Goal: Task Accomplishment & Management: Complete application form

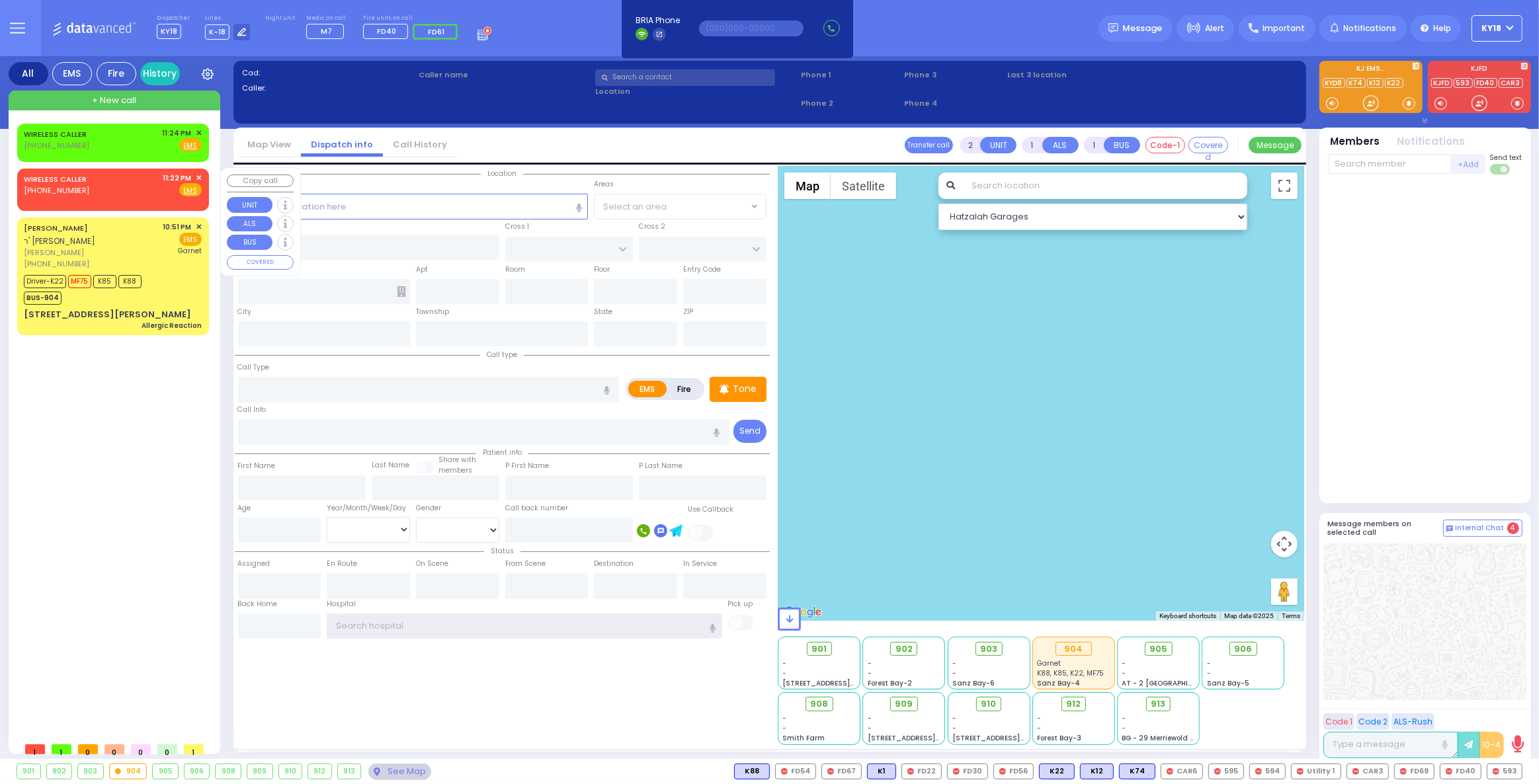
type input "ky18"
click at [109, 197] on div "WIRELESS CALLER [PHONE_NUMBER] 11:22 PM ✕ Fire EMS" at bounding box center [113, 187] width 186 height 34
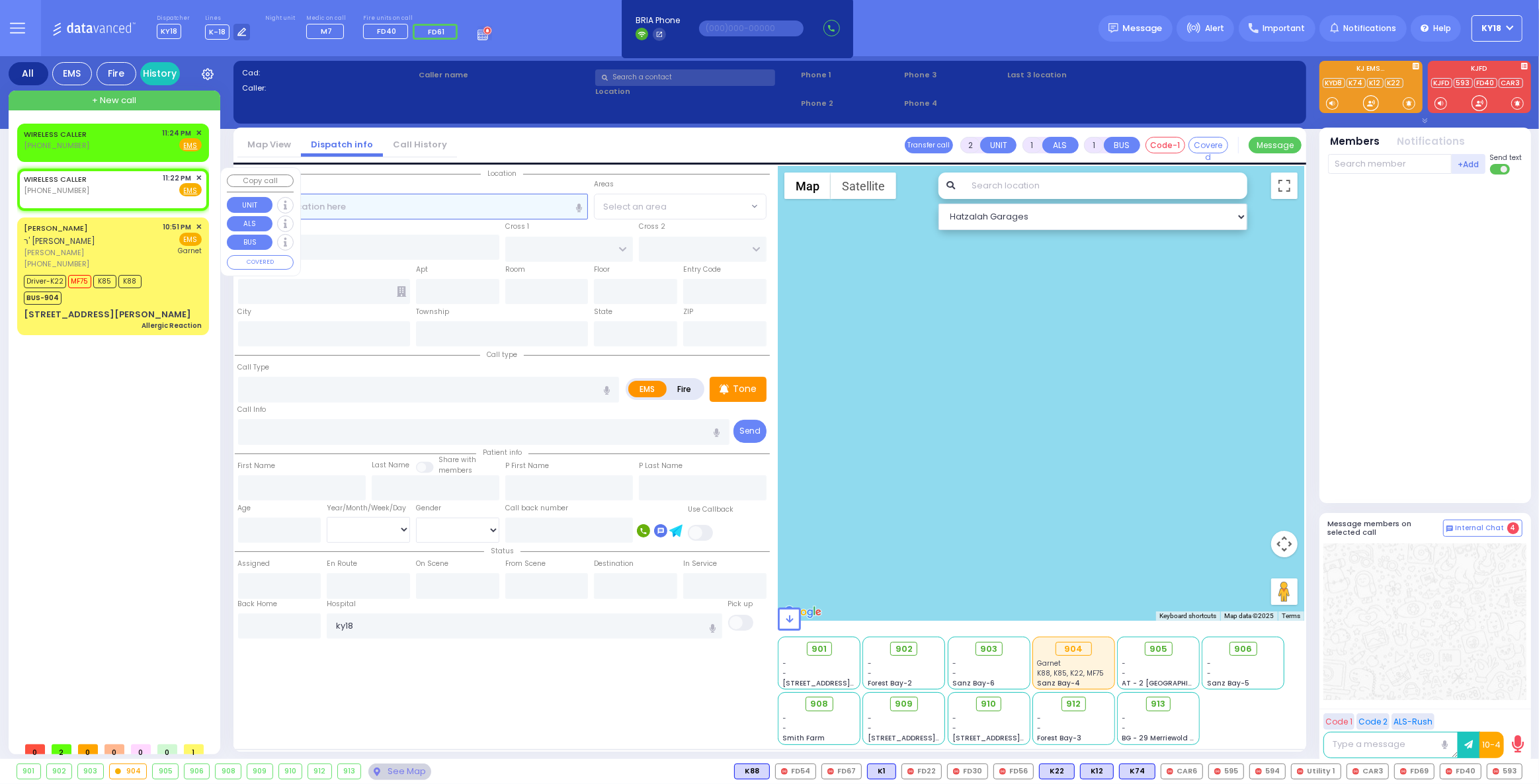
select select
radio input "true"
select select
type input "23:22"
select select "Hatzalah Garages"
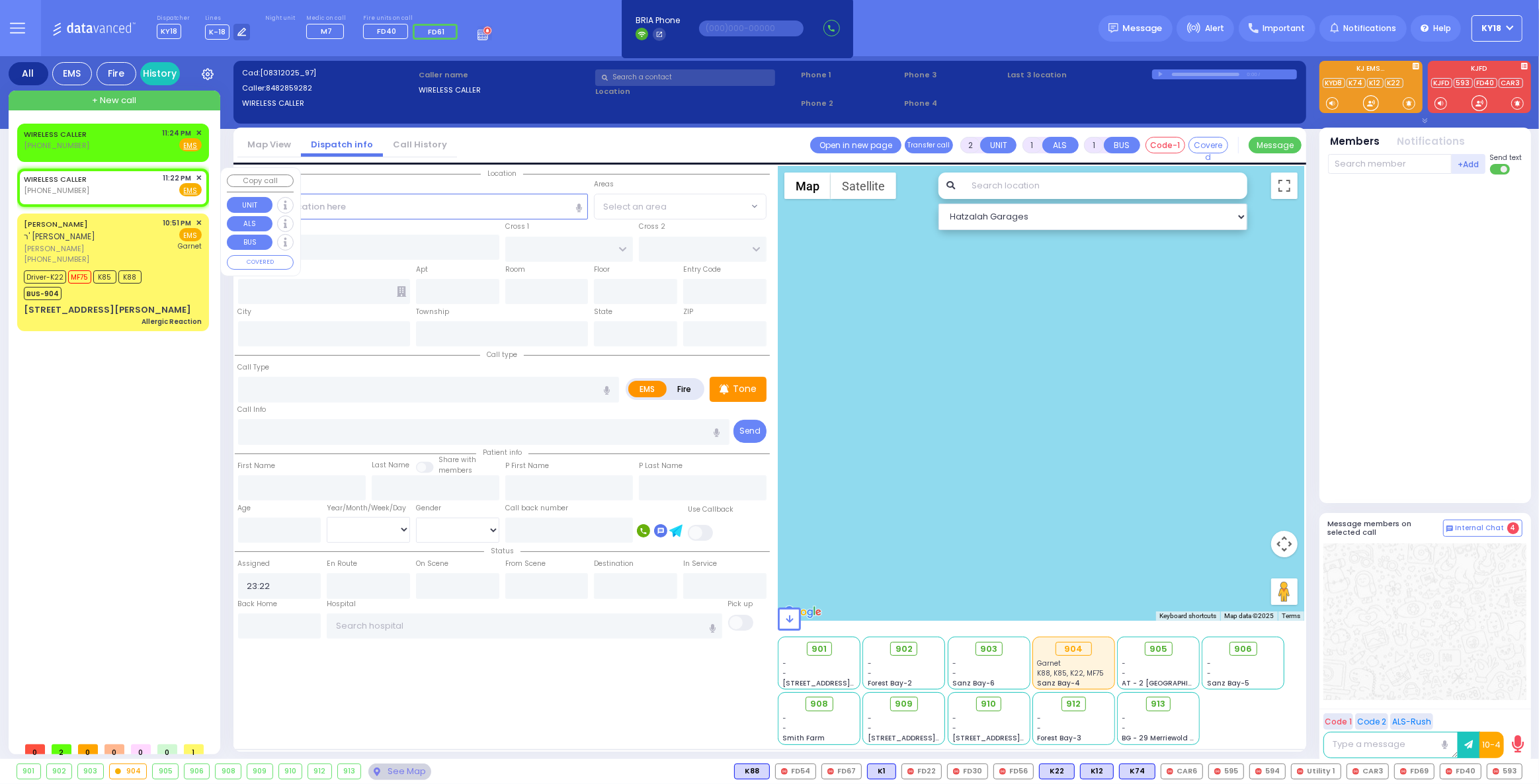
click at [197, 177] on span "✕" at bounding box center [198, 178] width 6 height 11
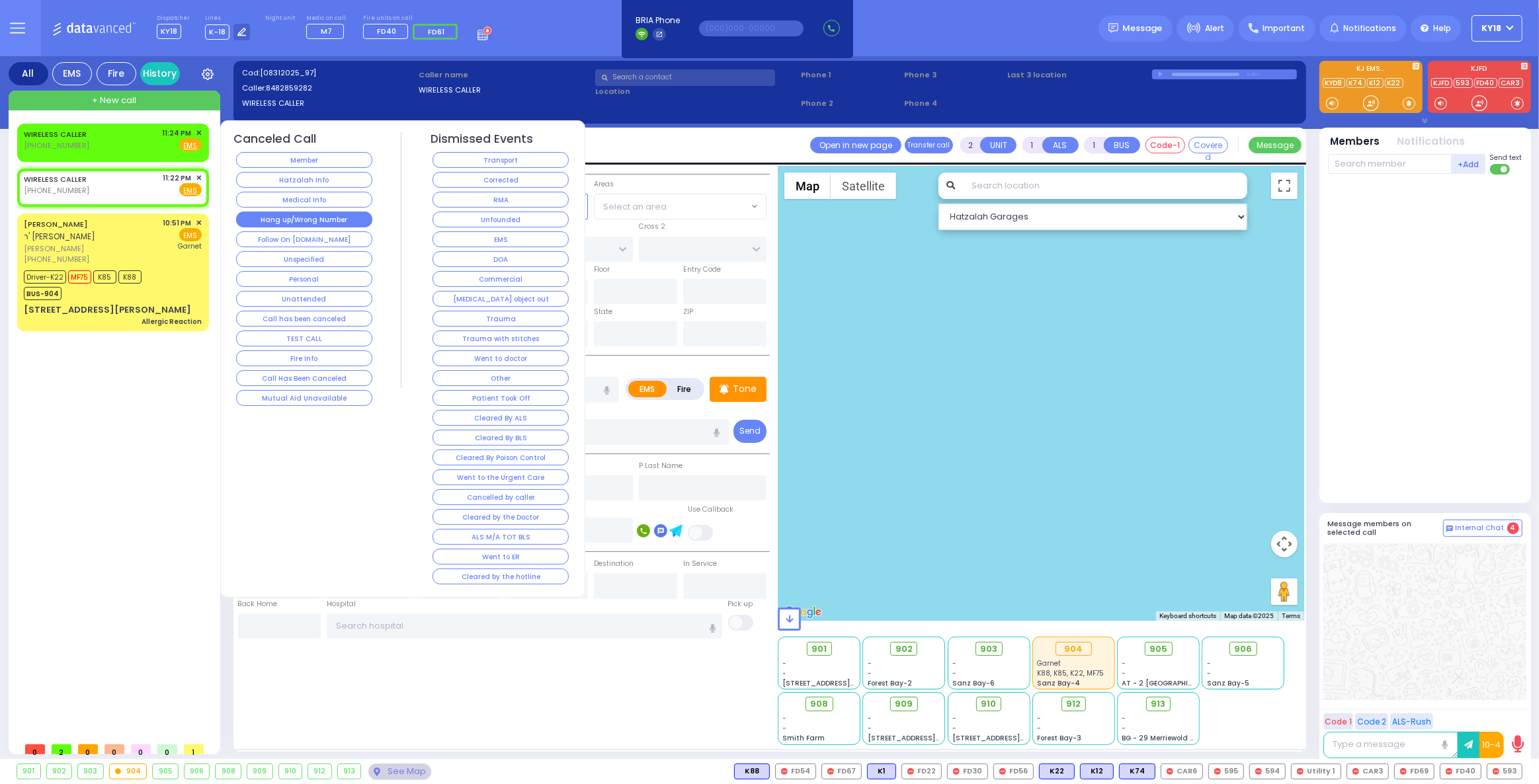
click at [328, 218] on button "Hang up/Wrong Number" at bounding box center [304, 219] width 136 height 16
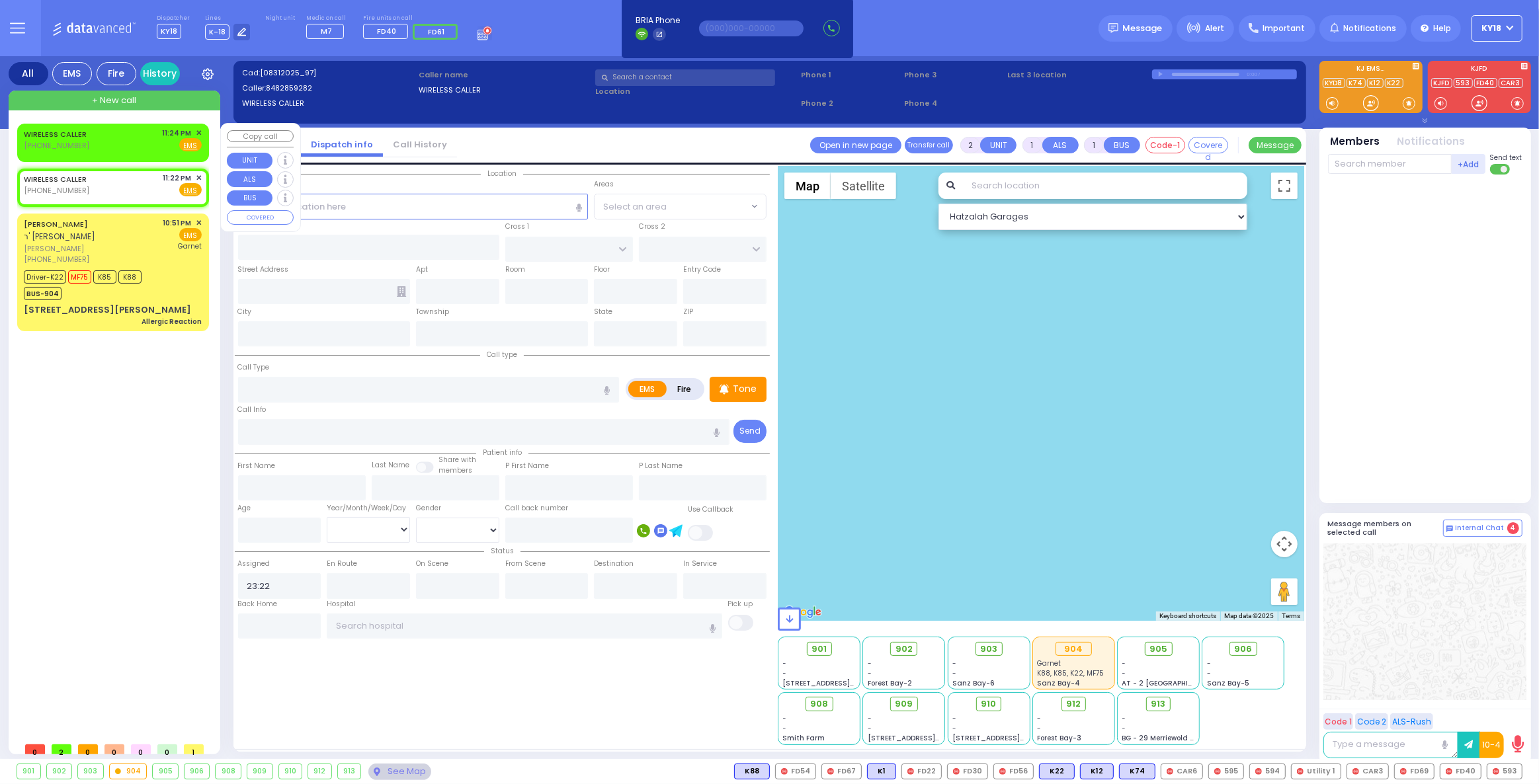
select select
radio input "true"
select select
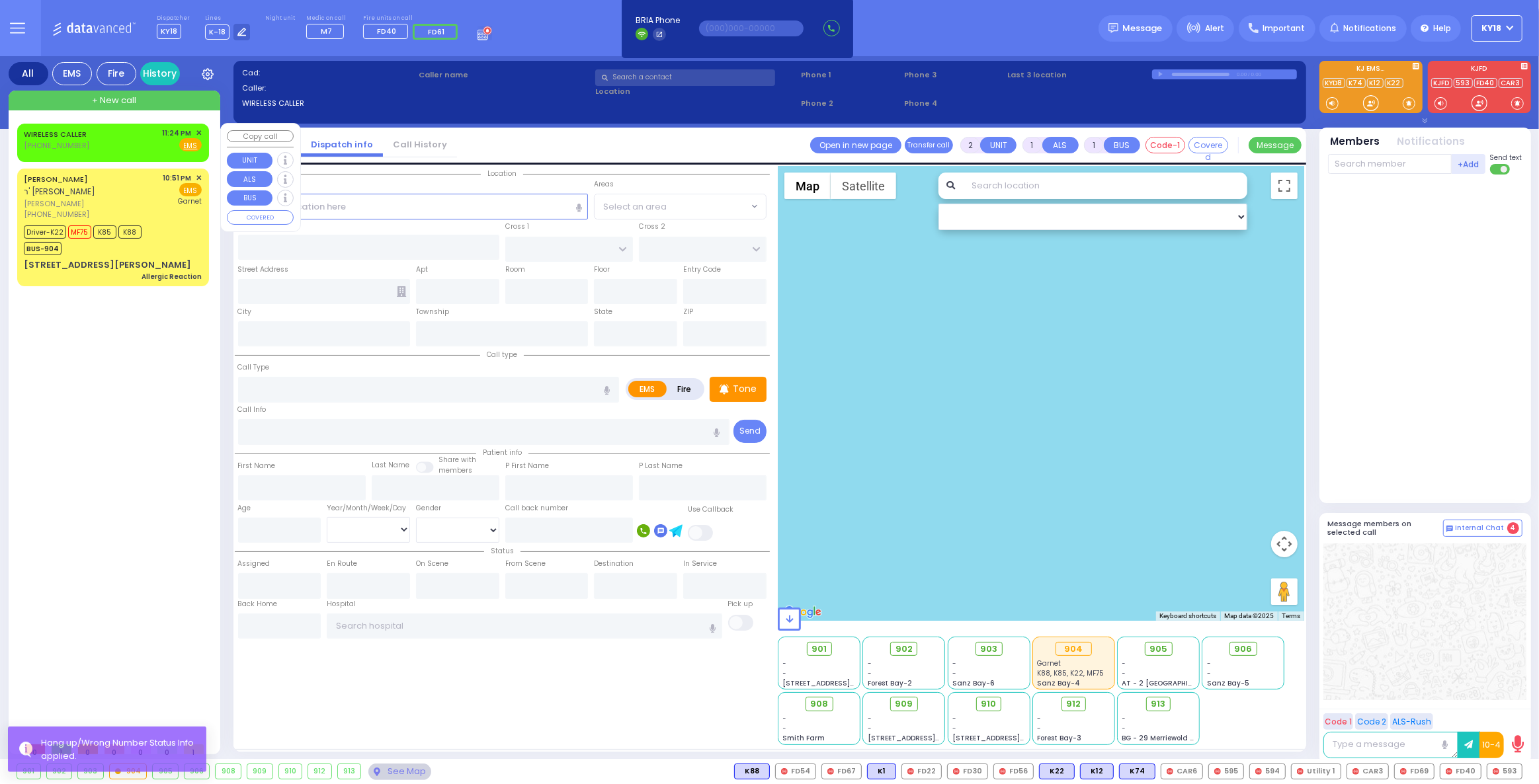
click at [133, 145] on div "WIRELESS CALLER [PHONE_NUMBER] 11:24 PM ✕ Fire EMS" at bounding box center [113, 140] width 178 height 24
select select
radio input "true"
select select
type input "23:24"
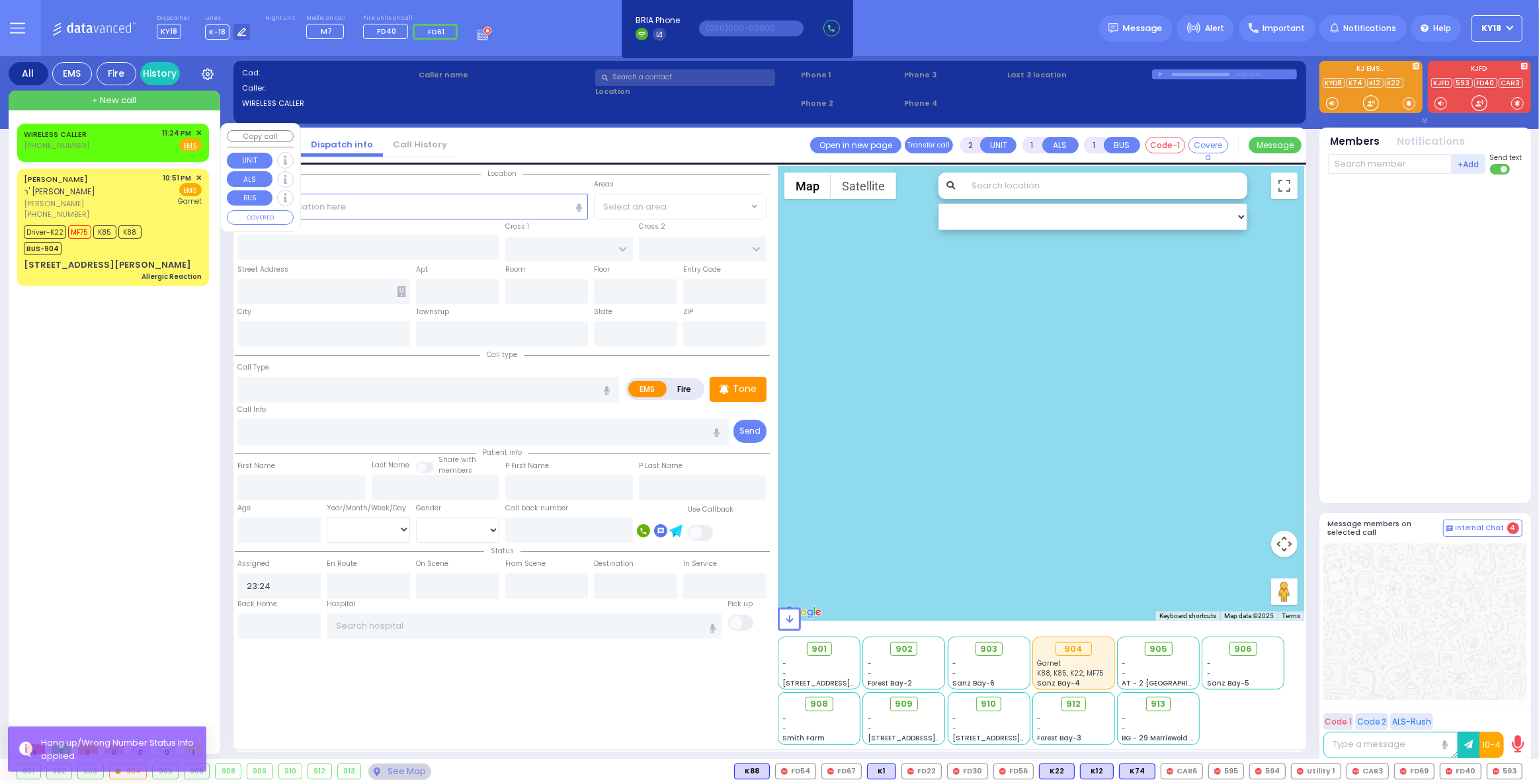
select select "Hatzalah Garages"
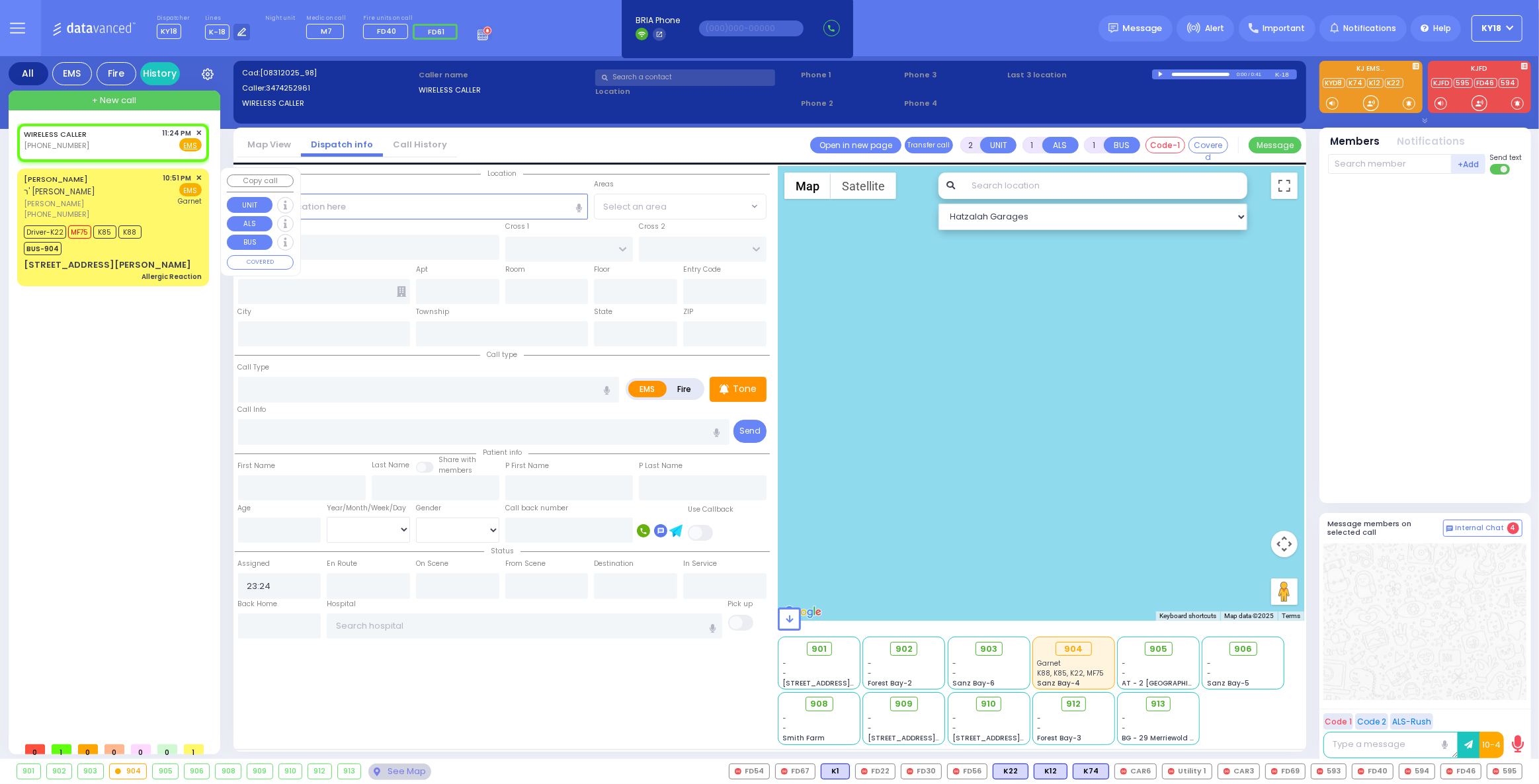
click at [124, 204] on span "[PERSON_NAME]" at bounding box center [91, 204] width 135 height 11
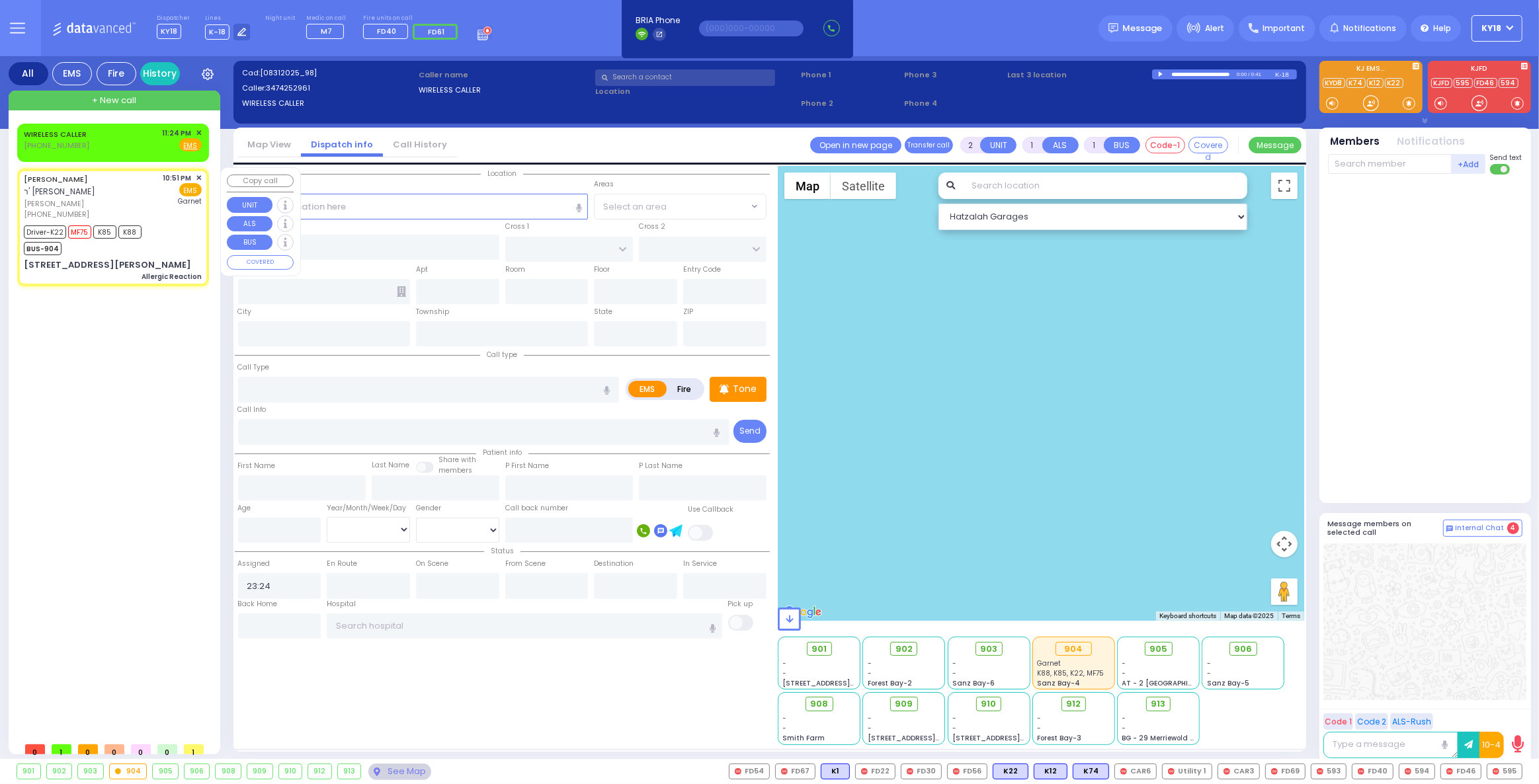
type input "6"
select select
type input "Allergic Reaction"
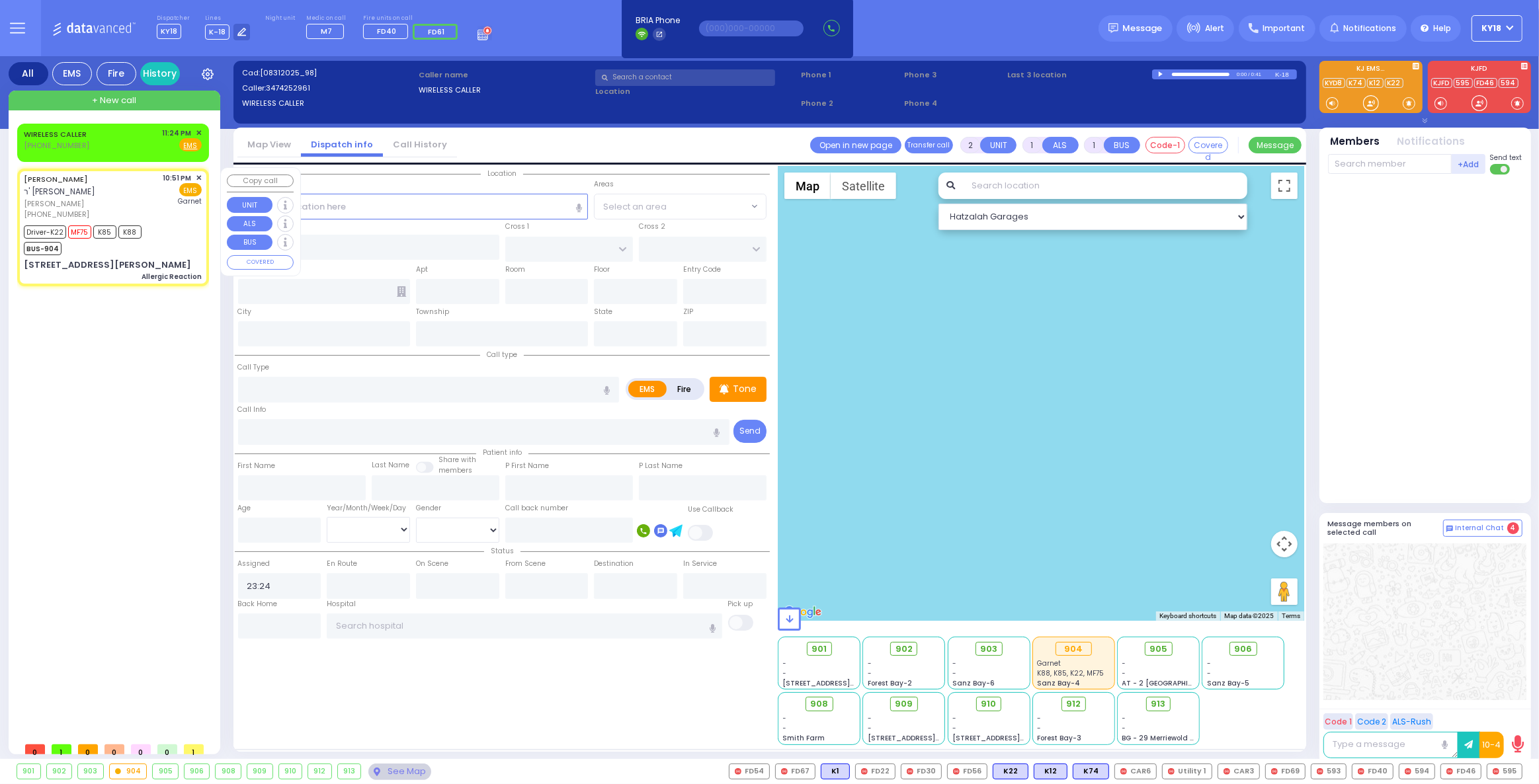
radio input "true"
type input "BINYUMEN"
type input "[PERSON_NAME]"
type input "Asher"
type input "Guutman"
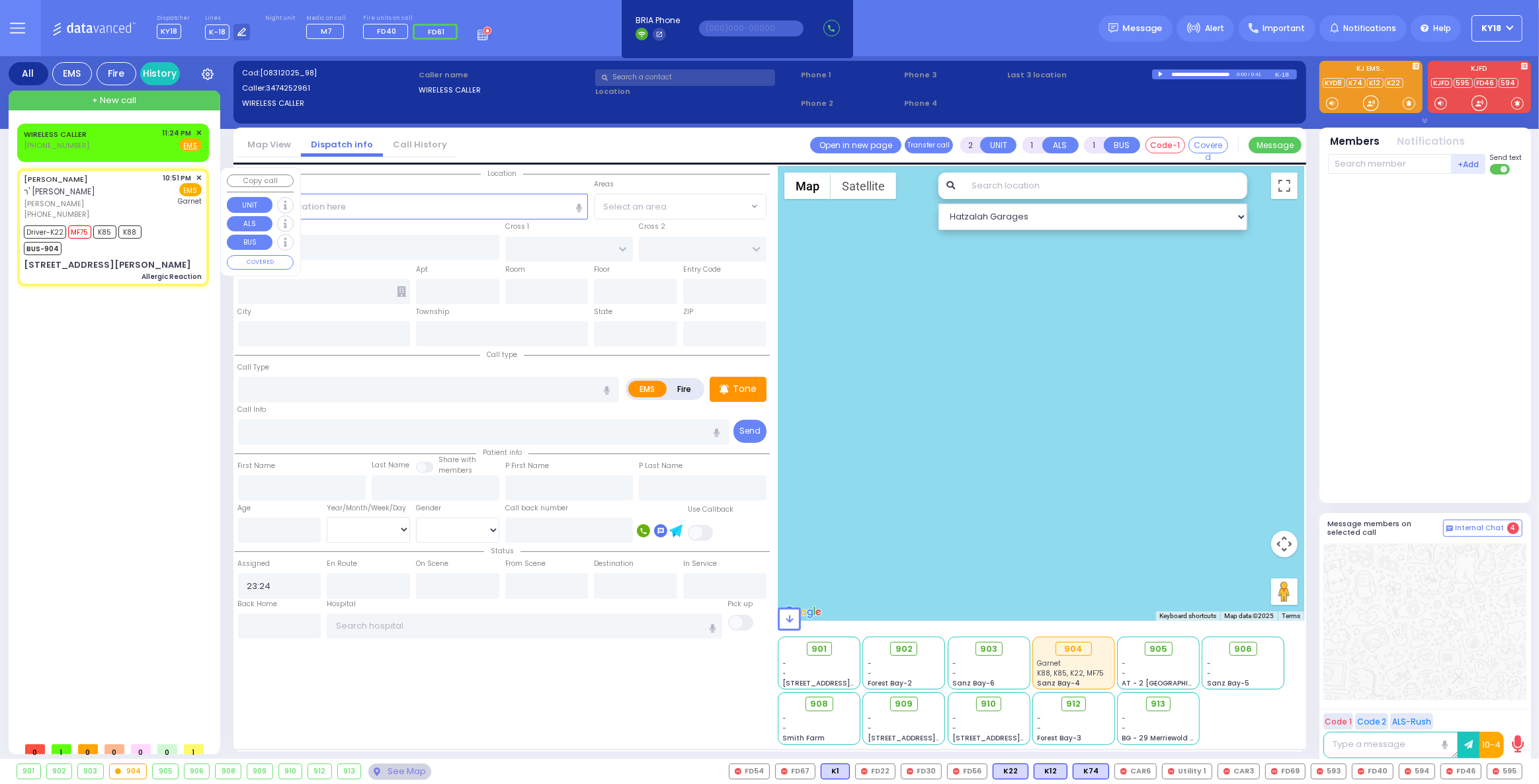
type input "3"
select select "Month"
select select "[DEMOGRAPHIC_DATA]"
type input "22:51"
type input "22:52"
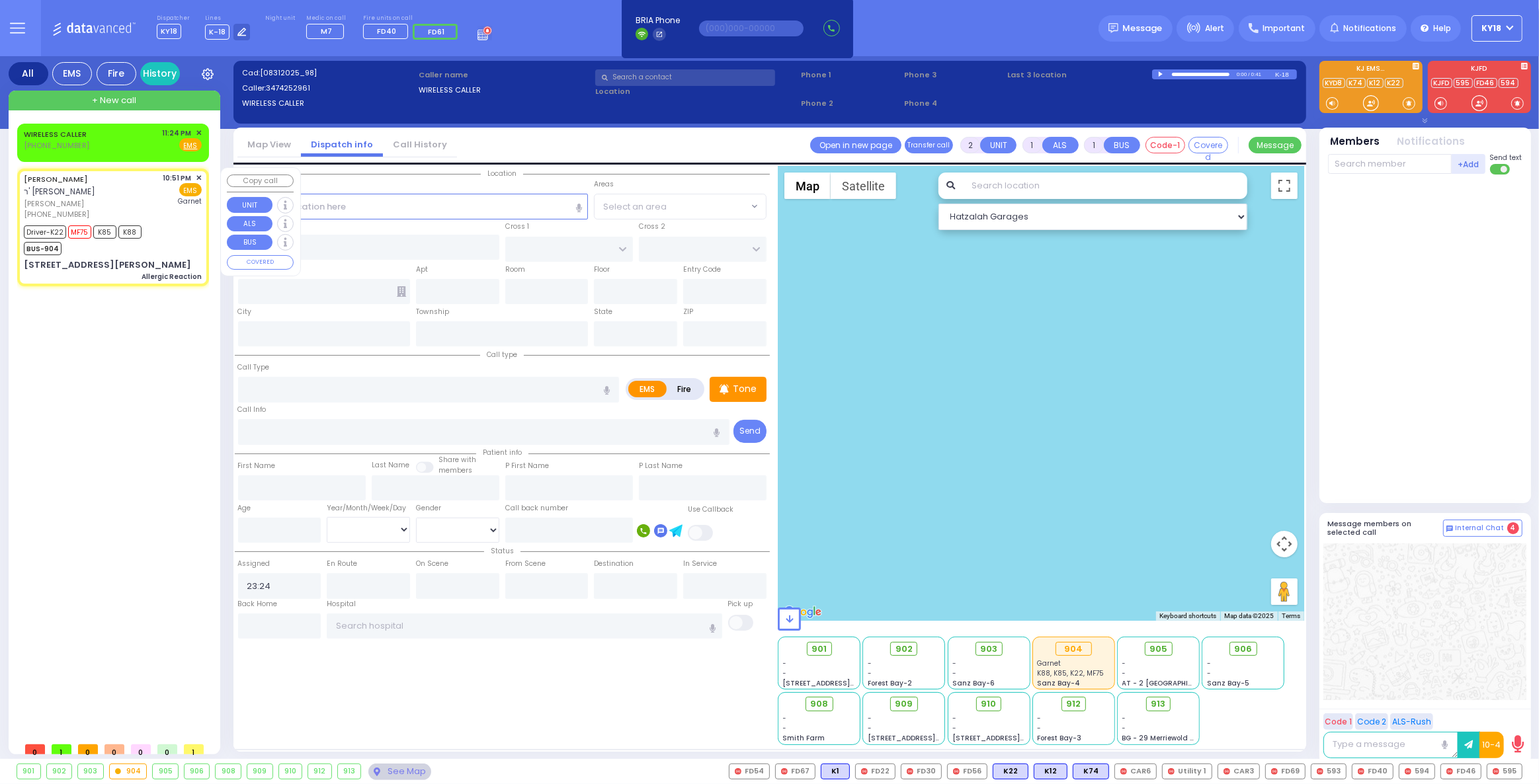
type input "22:53"
type input "23:12"
type input "[GEOGRAPHIC_DATA]"
select select "Hatzalah Garages"
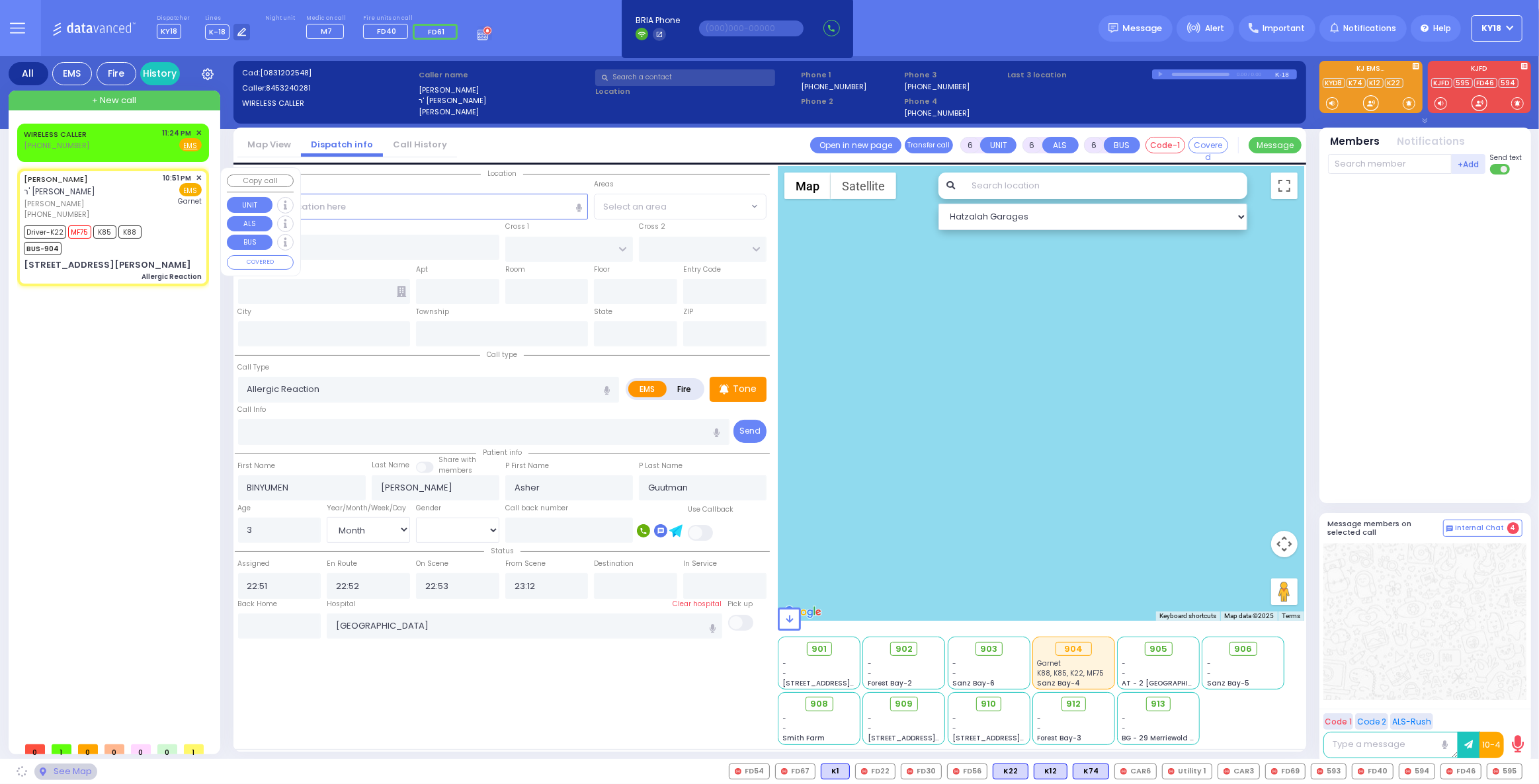
type input "GETZIL BERGER BLVD"
type input "KAHAN DR"
type input "15 [PERSON_NAME] BLVD"
type input "204"
type input "Monroe"
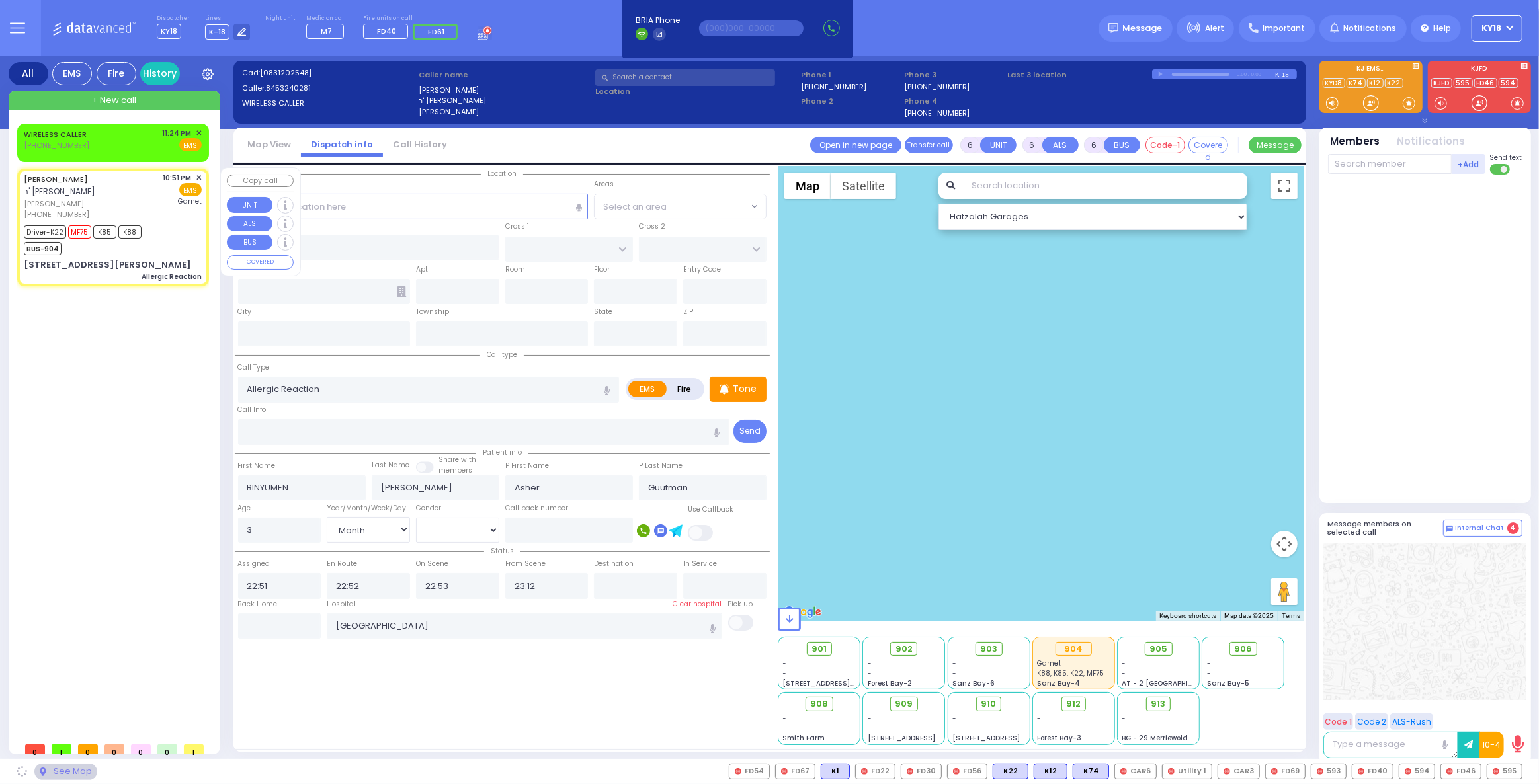
type input "[US_STATE]"
type input "10950"
select select "SECTION 4"
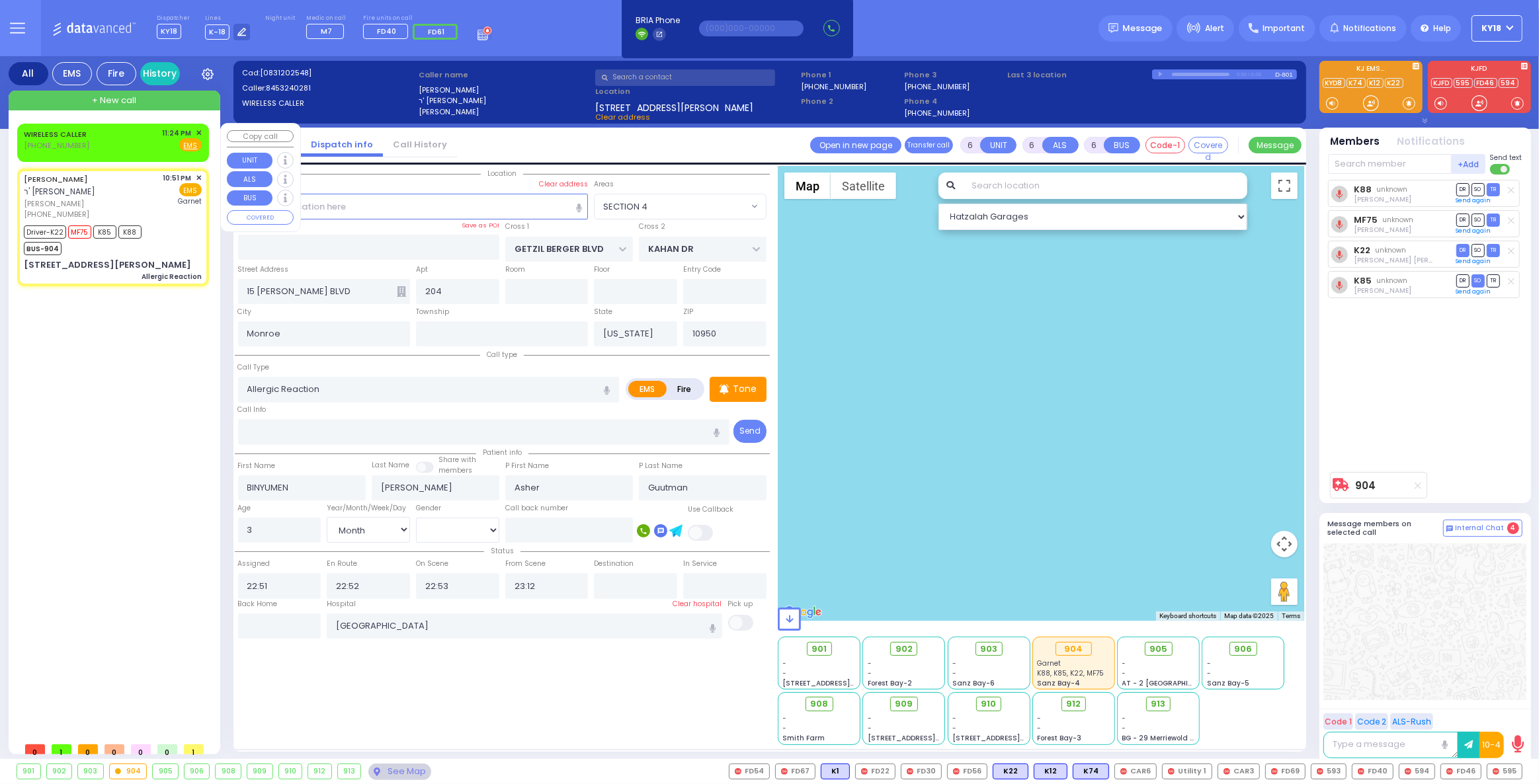
click at [124, 138] on div "WIRELESS CALLER [PHONE_NUMBER] 11:24 PM ✕ Fire EMS" at bounding box center [113, 140] width 178 height 24
type input "2"
type input "1"
select select
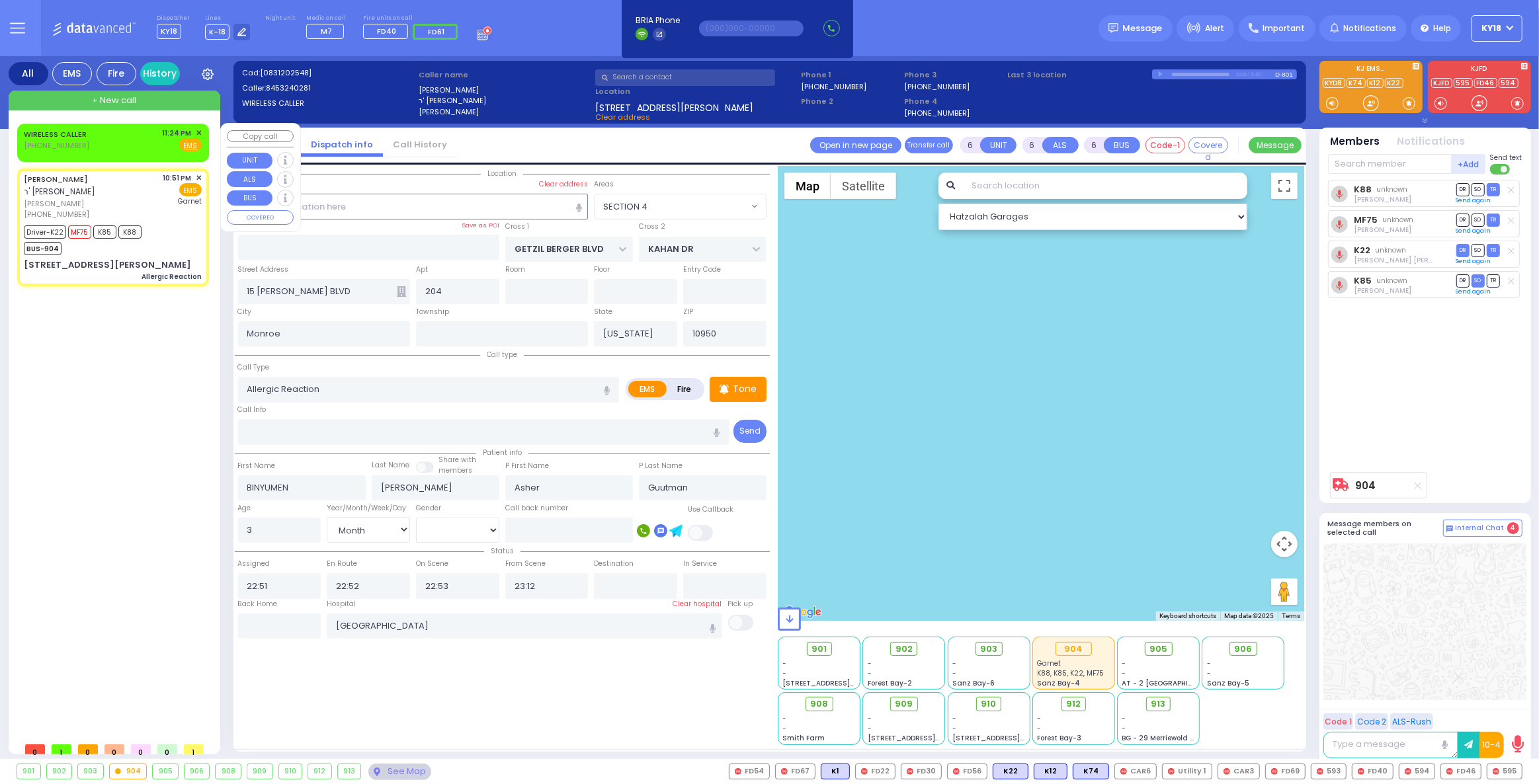
radio input "true"
select select
type input "23:24"
select select "Hatzalah Garages"
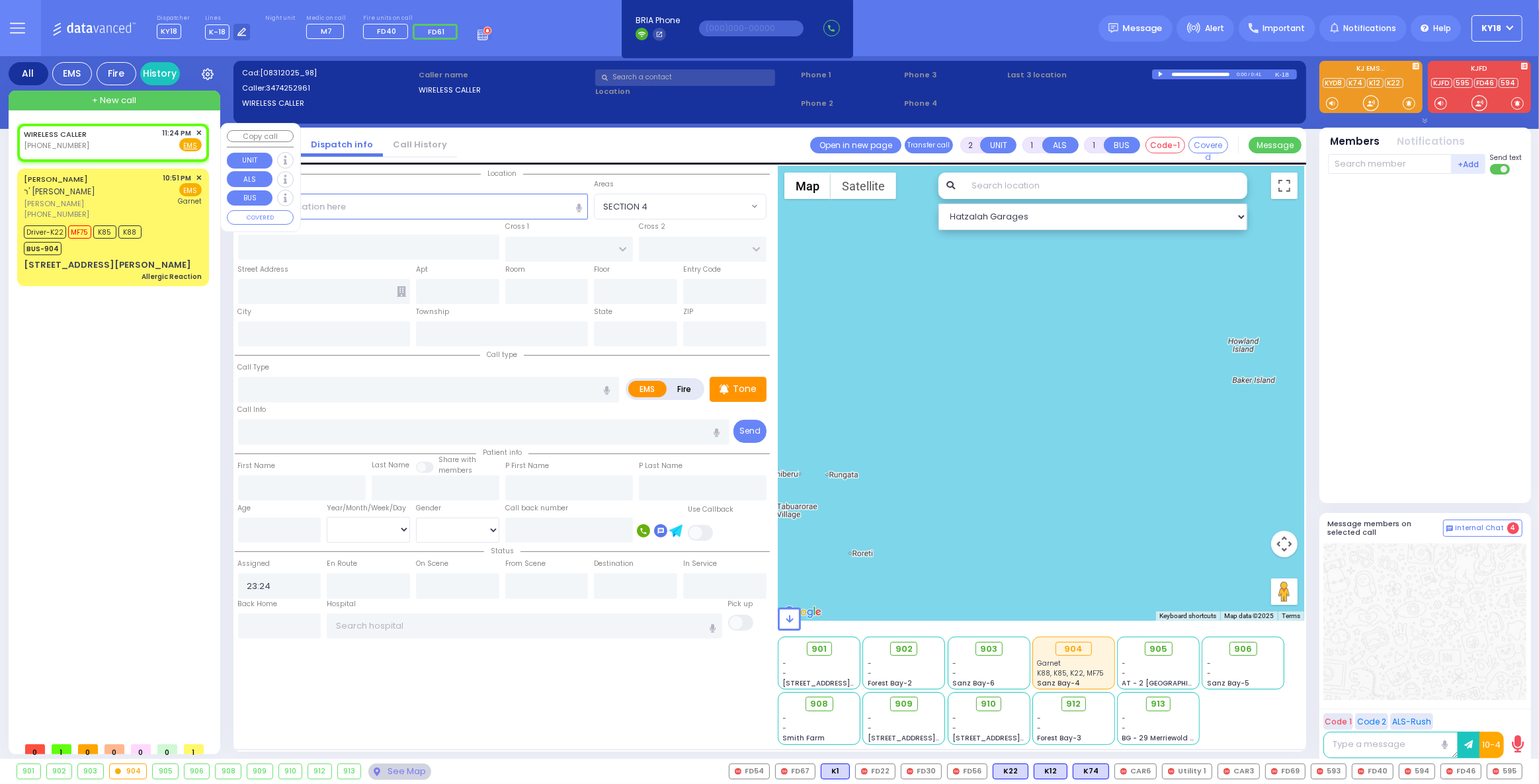
click at [117, 148] on div "WIRELESS CALLER [PHONE_NUMBER] 11:24 PM ✕ Fire EMS" at bounding box center [113, 140] width 178 height 24
select select
radio input "true"
select select
select select "Hatzalah Garages"
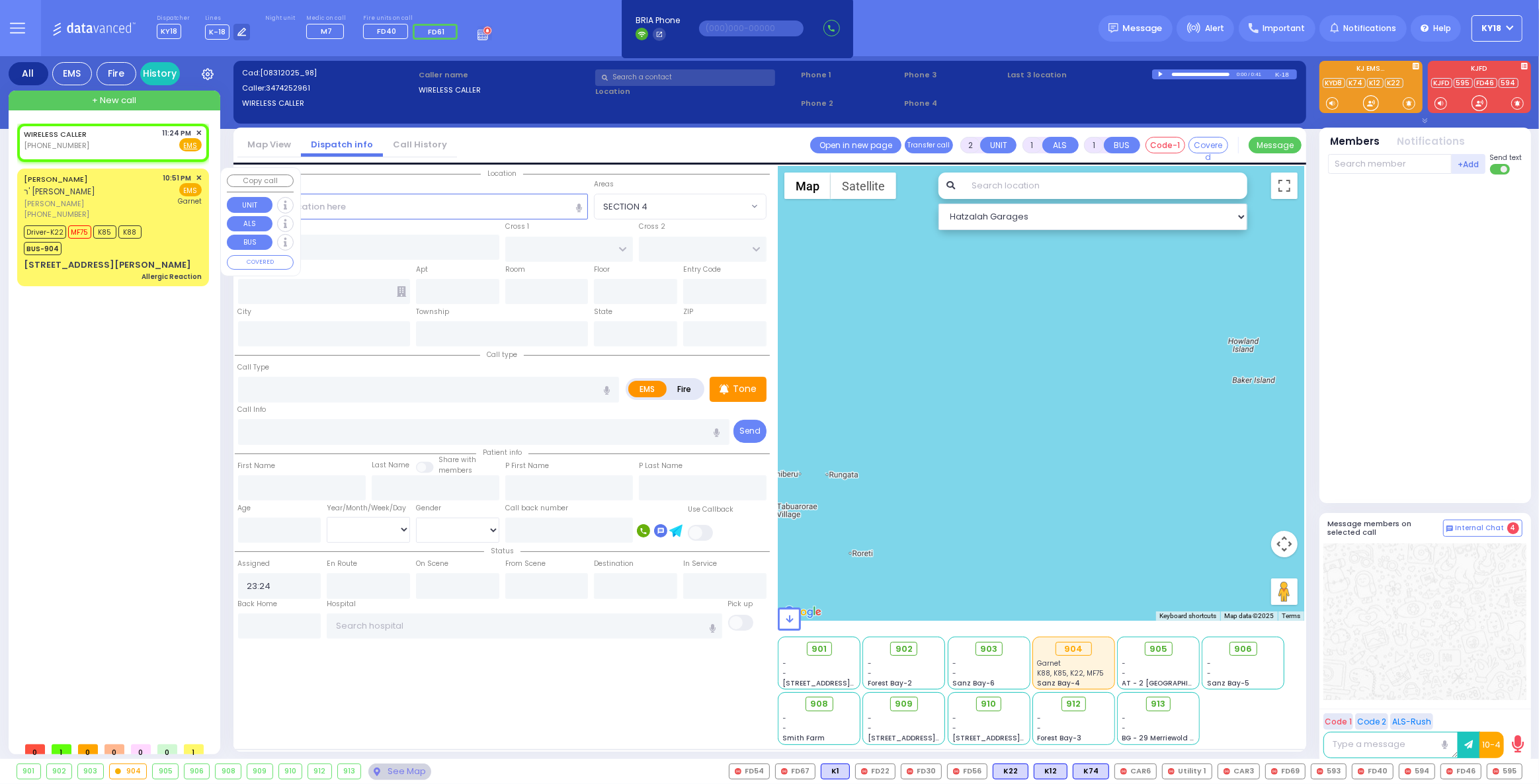
click at [154, 237] on div "Driver-K22 MF75 K85 K88 BUS-904" at bounding box center [113, 238] width 178 height 33
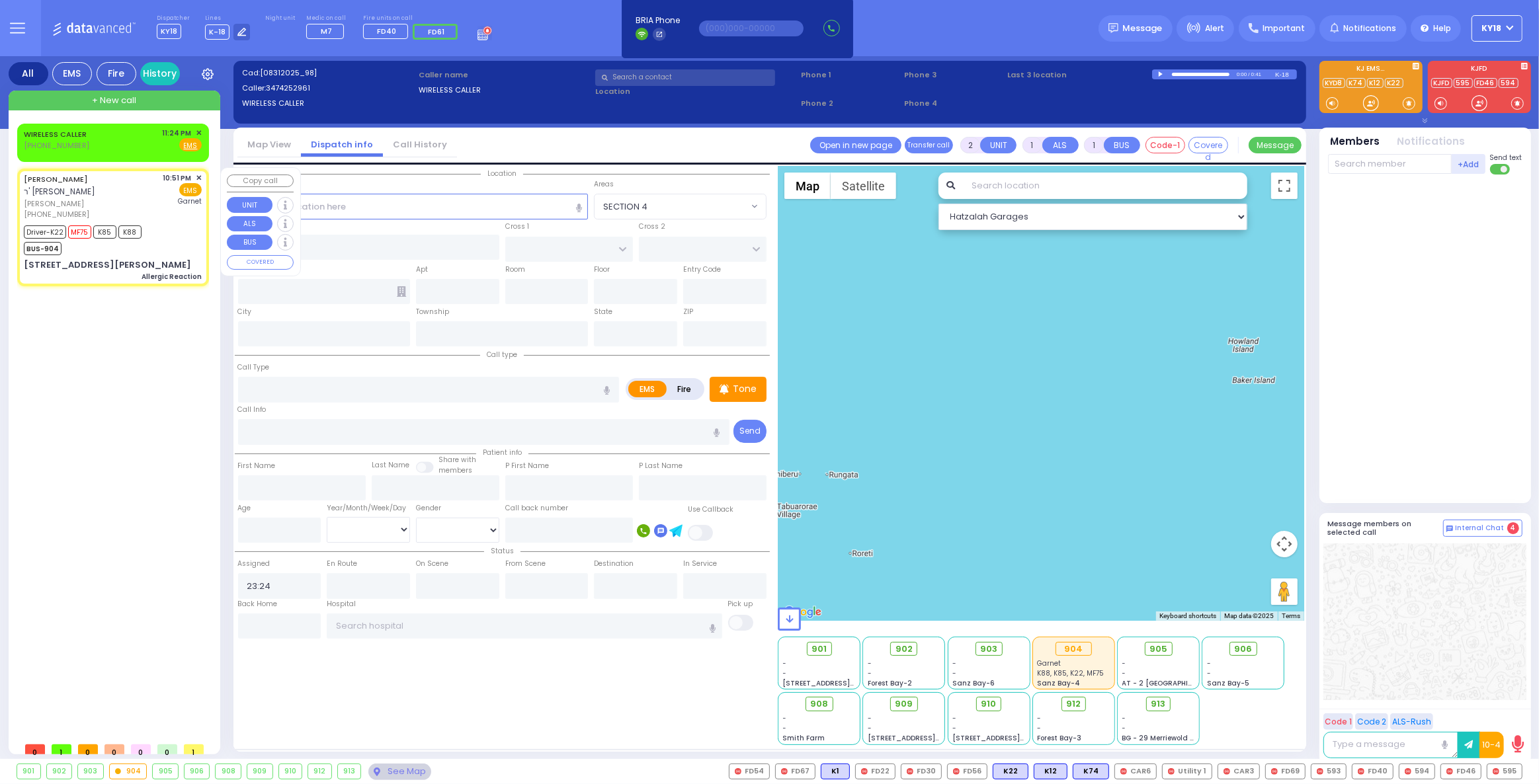
type input "6"
select select
type input "Allergic Reaction"
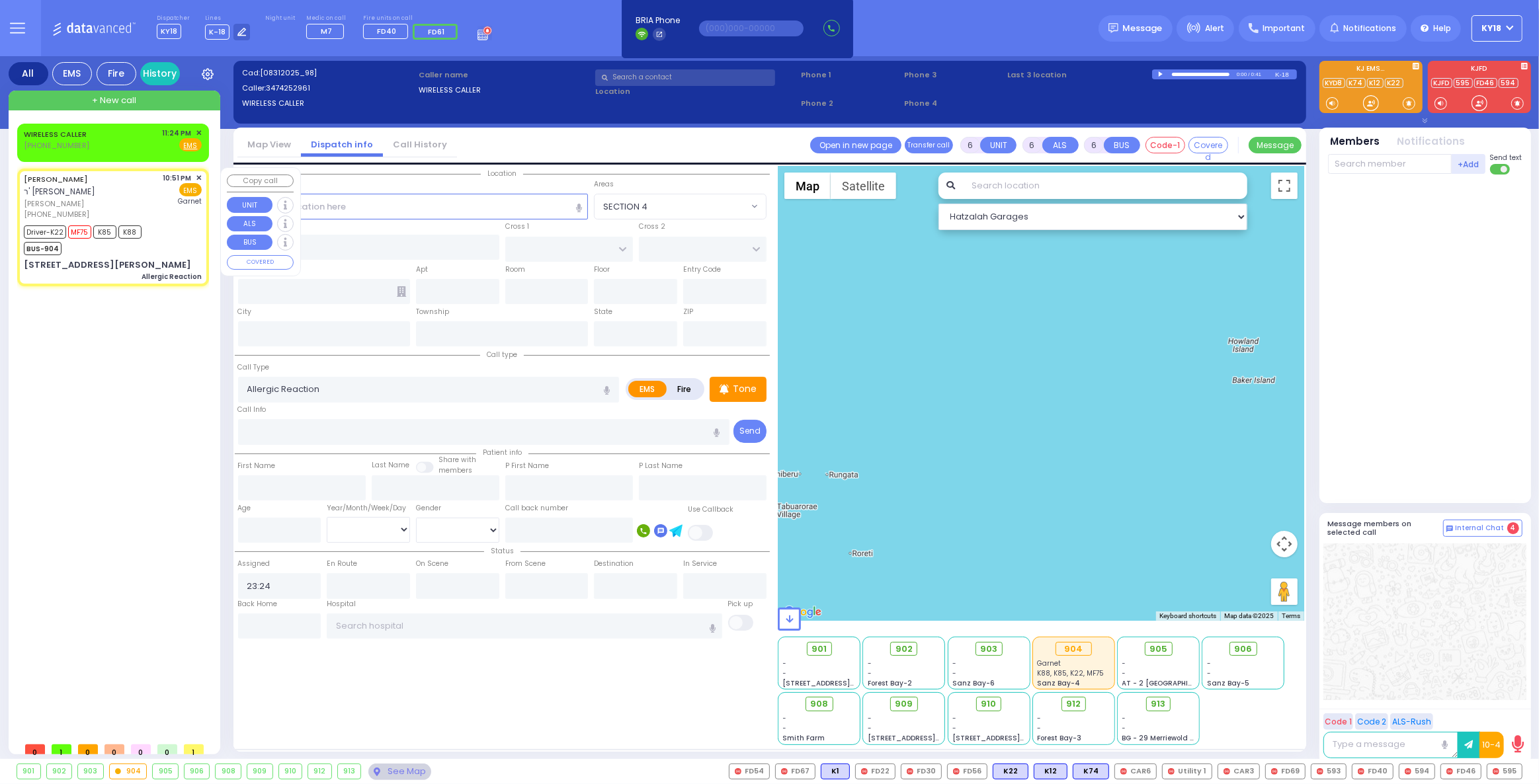
radio input "true"
type input "BINYUMEN"
type input "[PERSON_NAME]"
type input "Asher"
type input "Guutman"
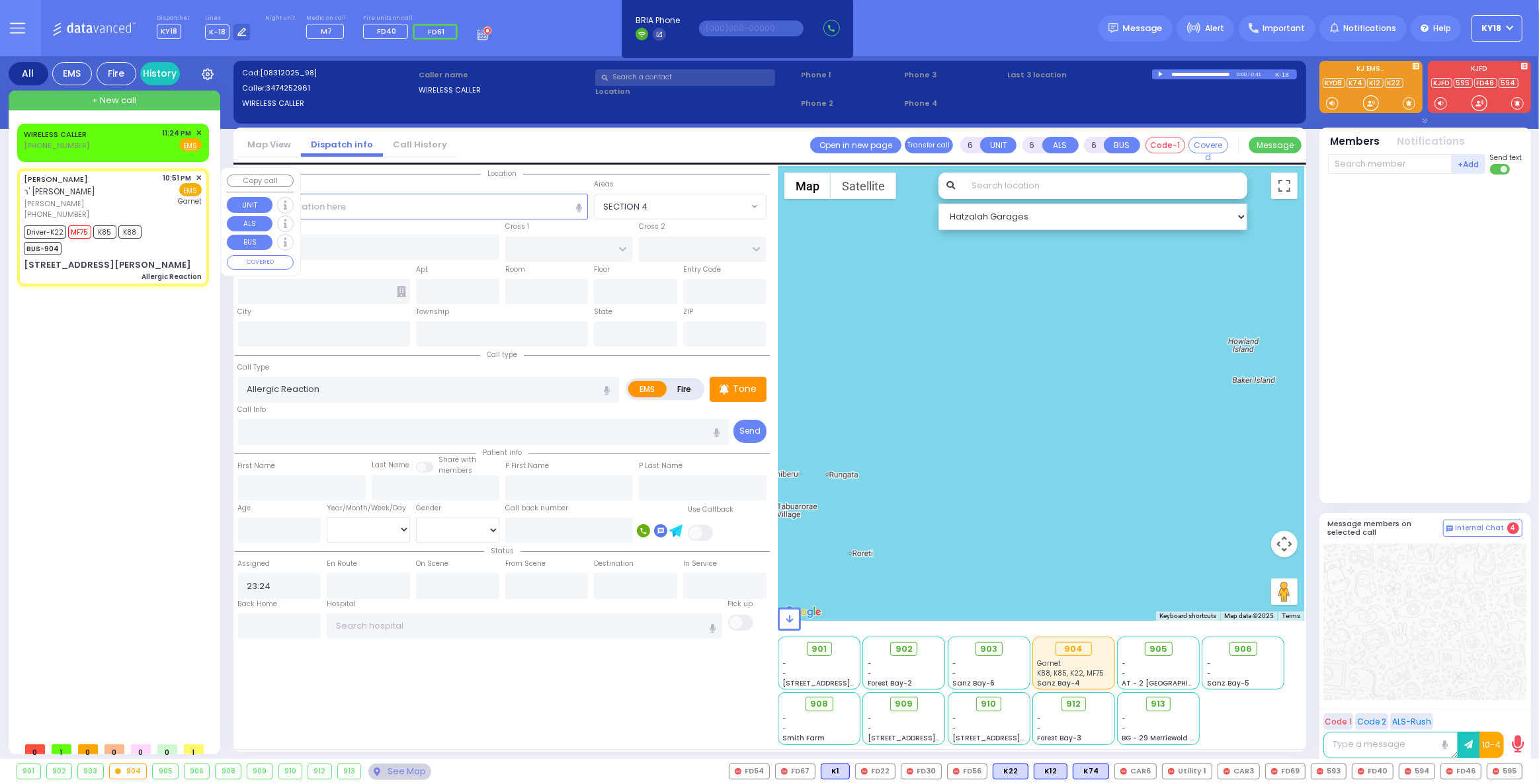
type input "3"
select select "Month"
select select "[DEMOGRAPHIC_DATA]"
type input "22:51"
type input "22:52"
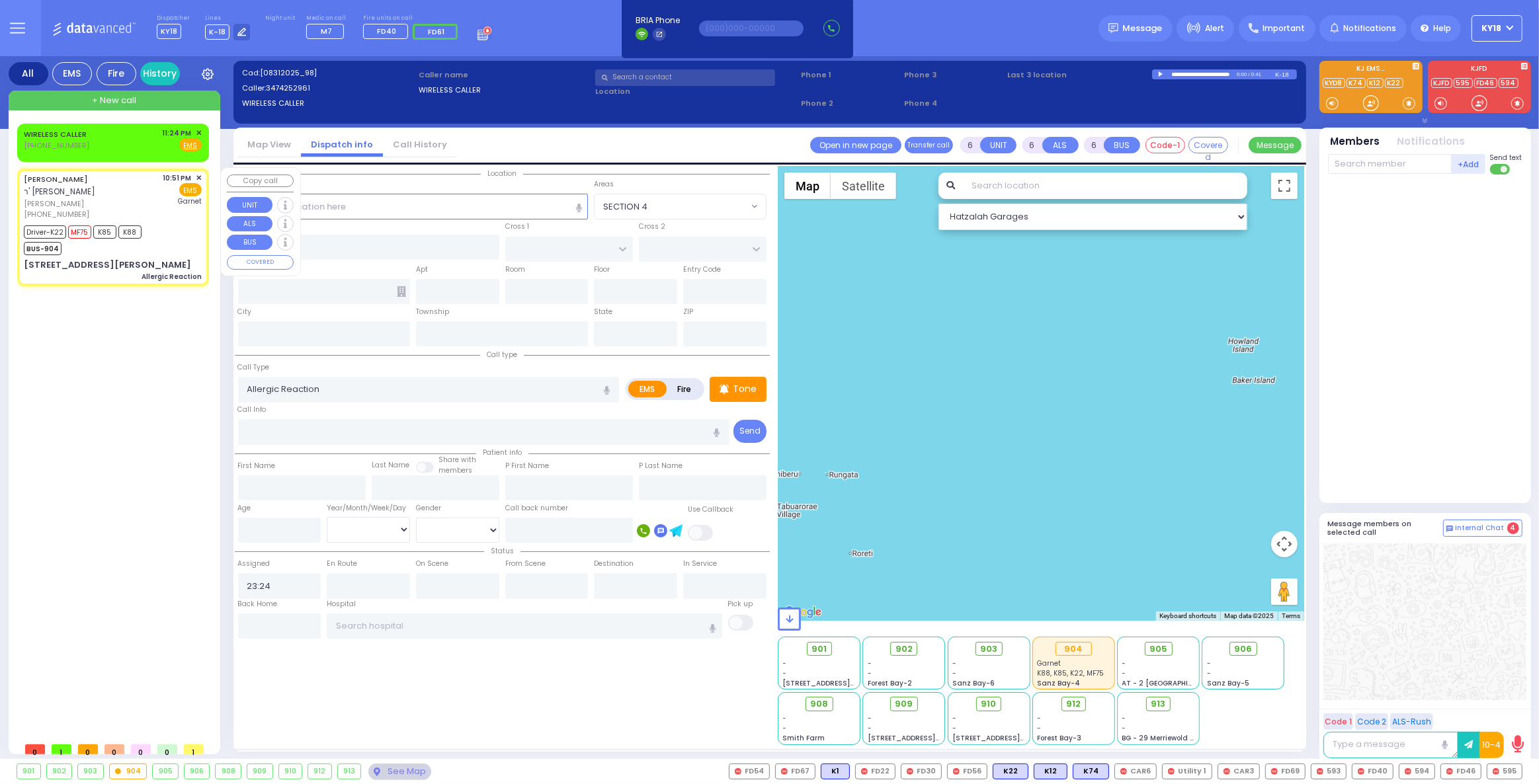
type input "22:53"
type input "23:12"
type input "23:28"
type input "[GEOGRAPHIC_DATA]"
type input "GETZIL BERGER BLVD"
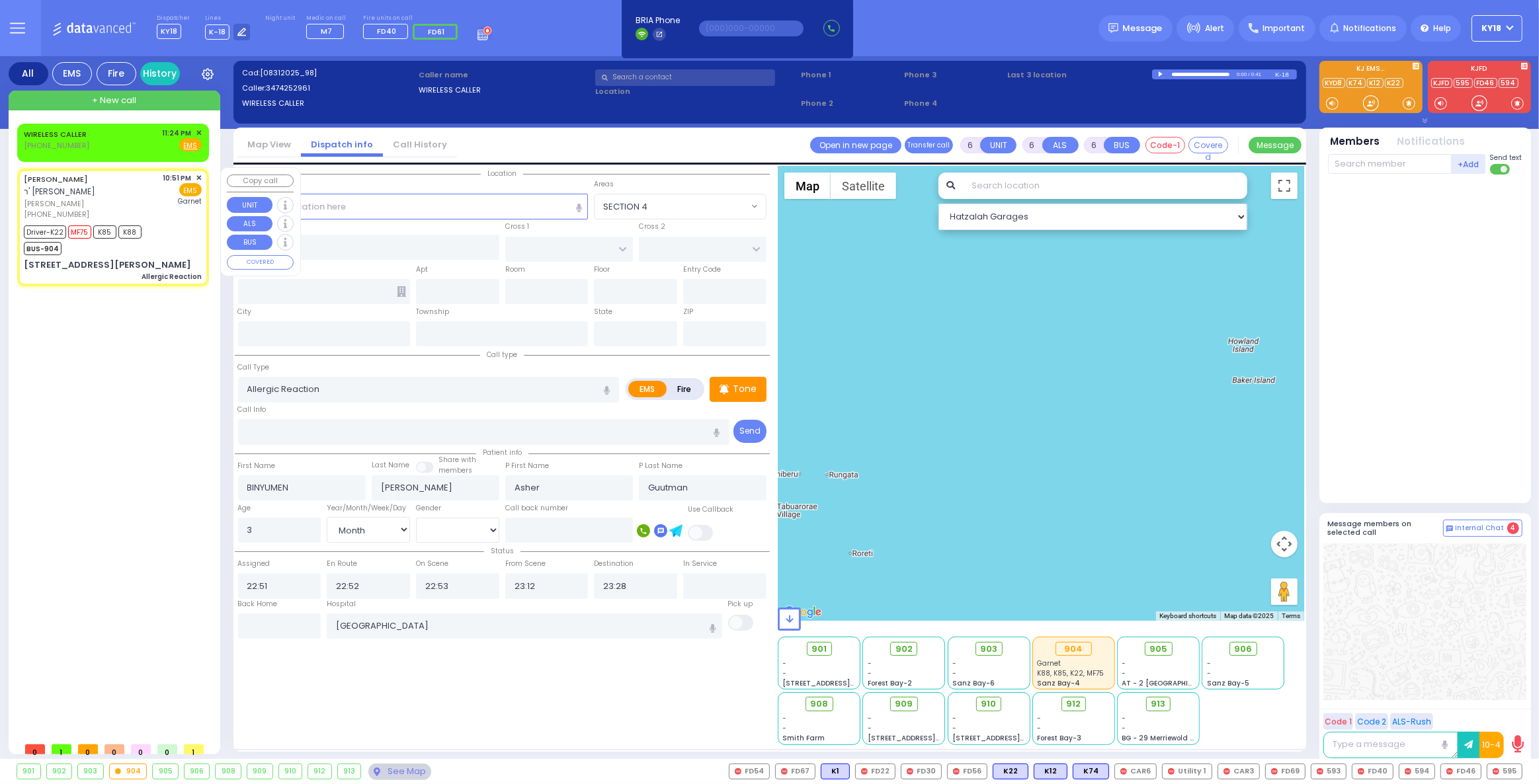
type input "KAHAN DR"
type input "15 [PERSON_NAME] BLVD"
type input "204"
type input "Monroe"
type input "[US_STATE]"
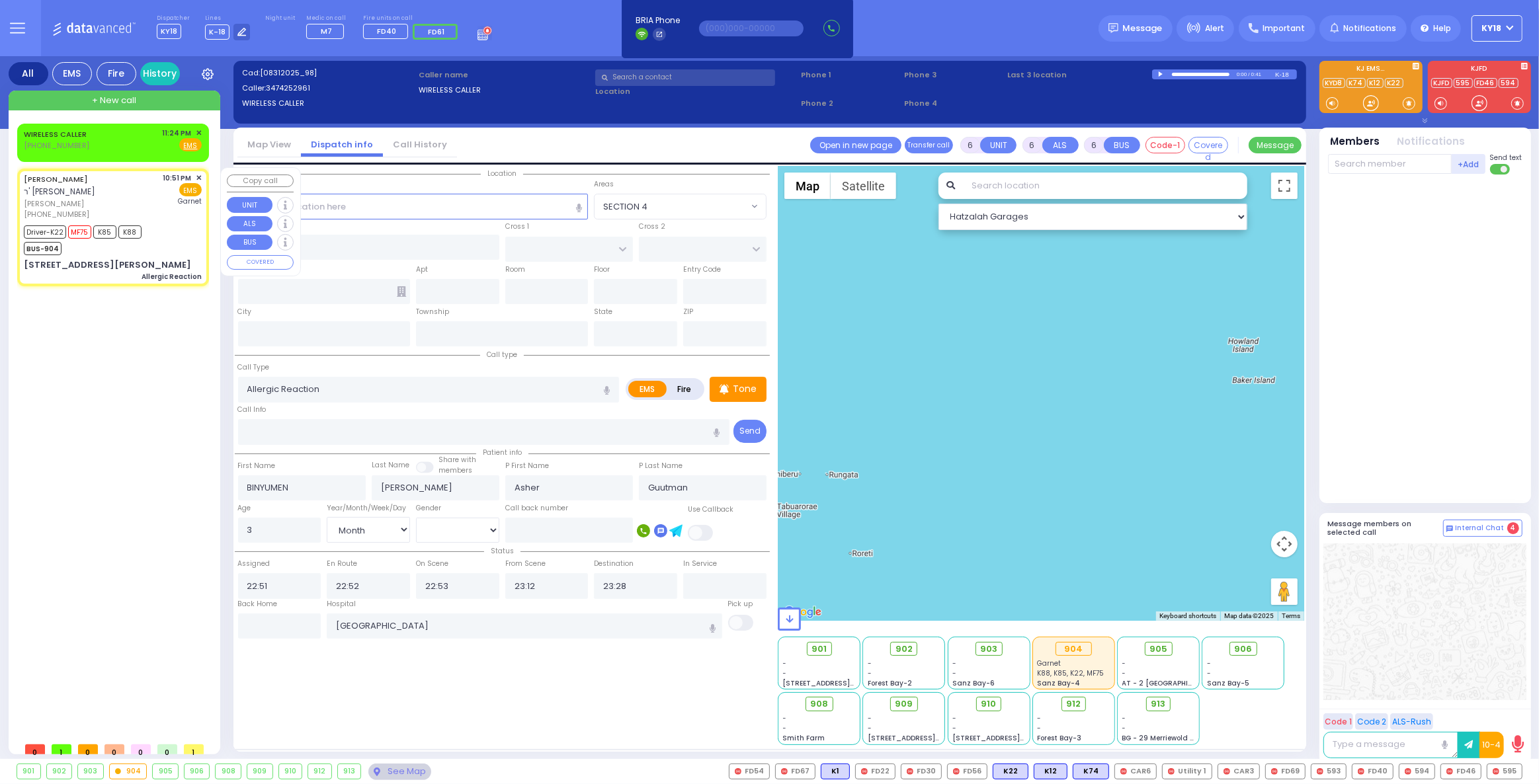
type input "10950"
select select "Hatzalah Garages"
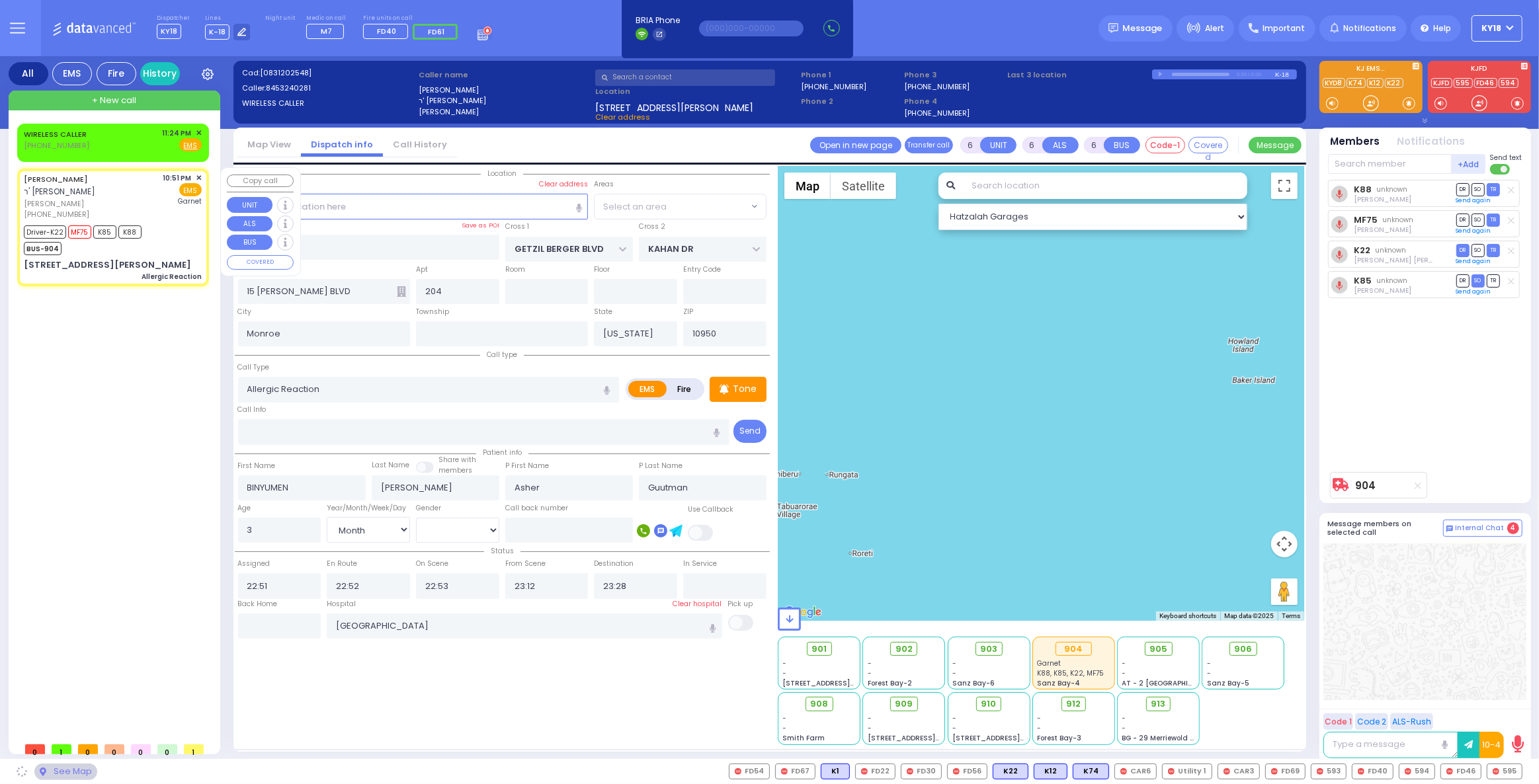
select select "SECTION 4"
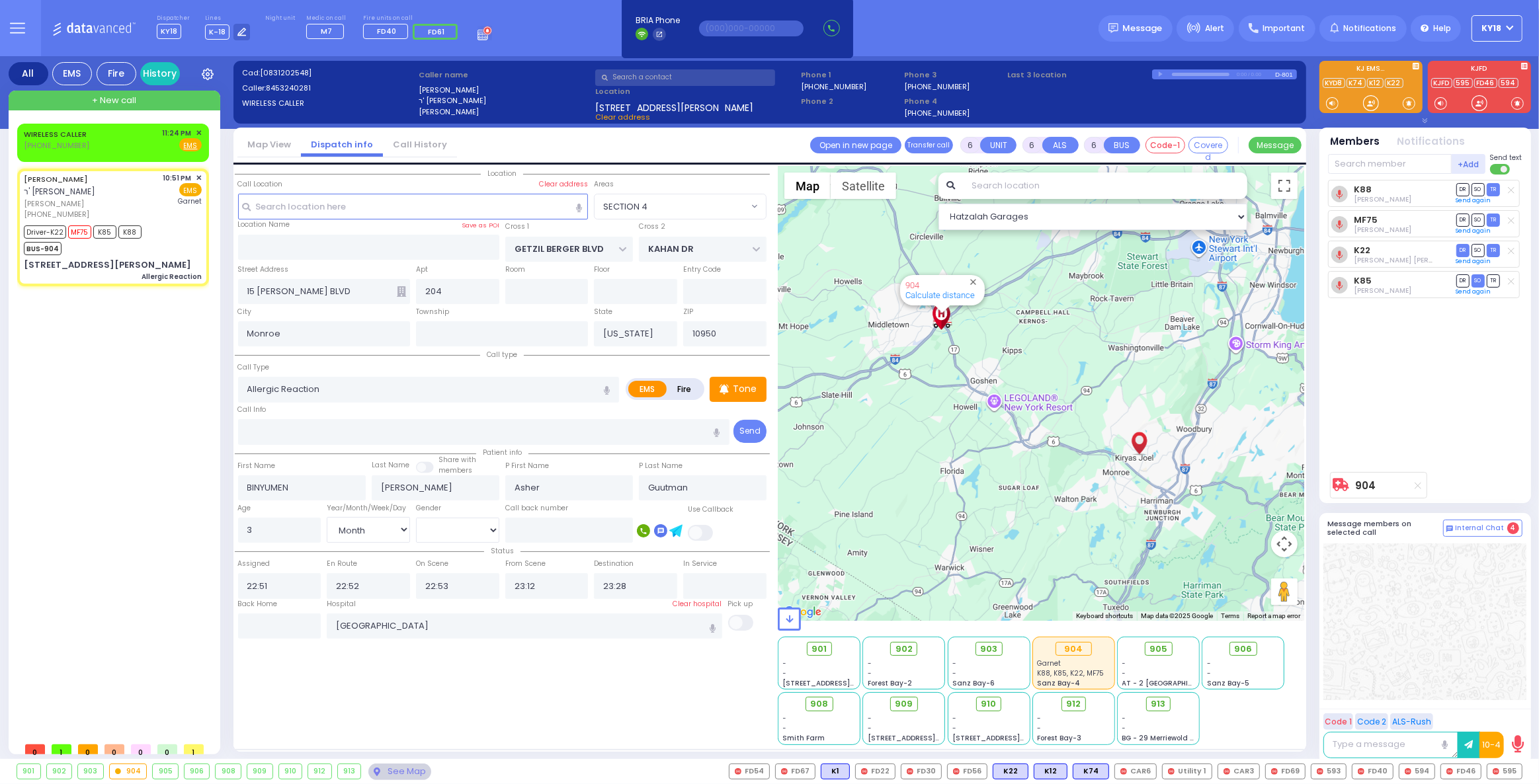
click at [924, 48] on div "Dispatcher KY18 shift has started. Are you ? Lines K-18" at bounding box center [770, 28] width 1539 height 56
click at [70, 146] on body "Dashboard Home" at bounding box center [770, 392] width 1539 height 784
click at [110, 152] on div "WIRELESS CALLER [PHONE_NUMBER] 11:24 PM ✕ Fire EMS" at bounding box center [113, 142] width 186 height 34
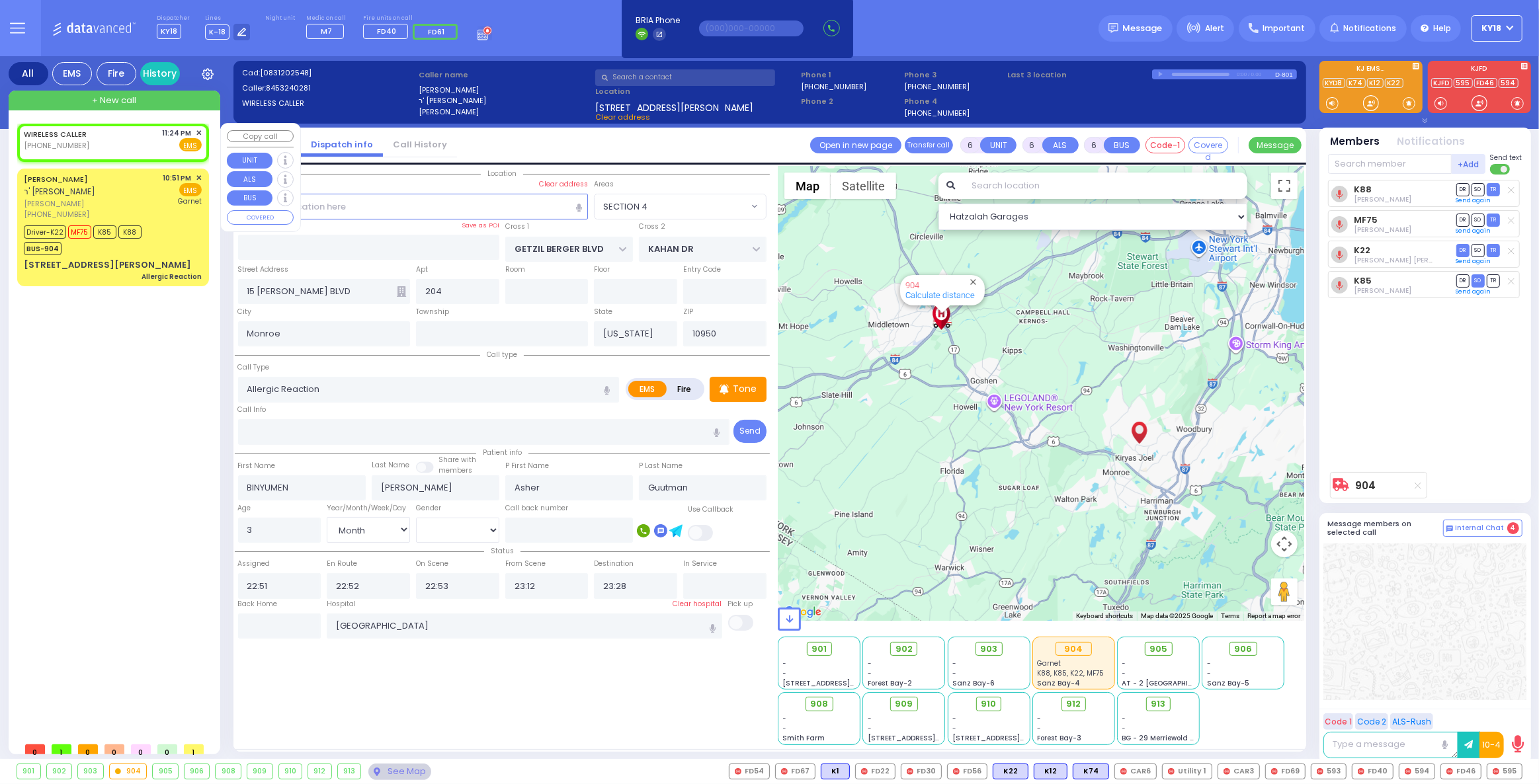
type input "2"
type input "1"
select select
radio input "true"
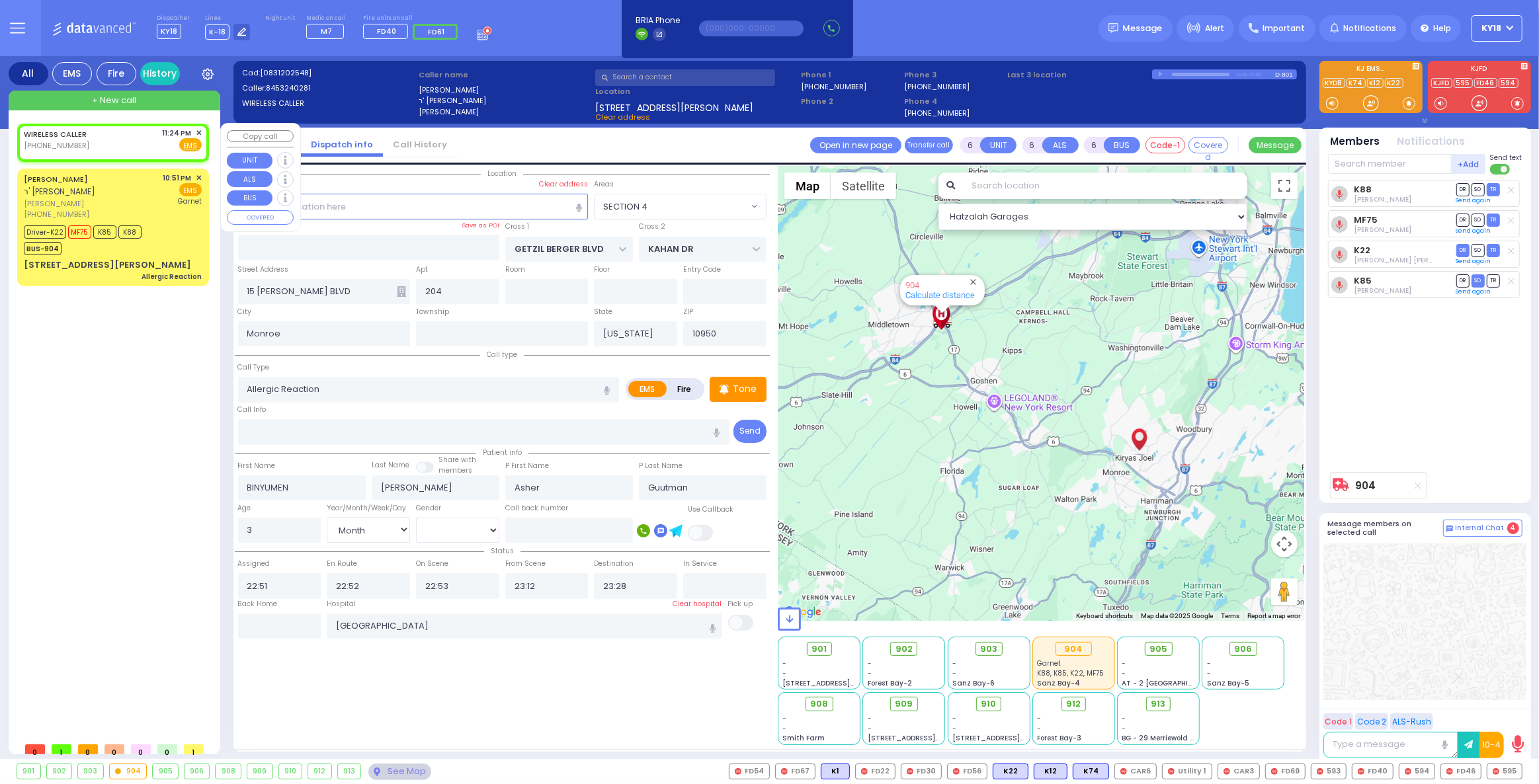
select select
type input "23:24"
select select "Hatzalah Garages"
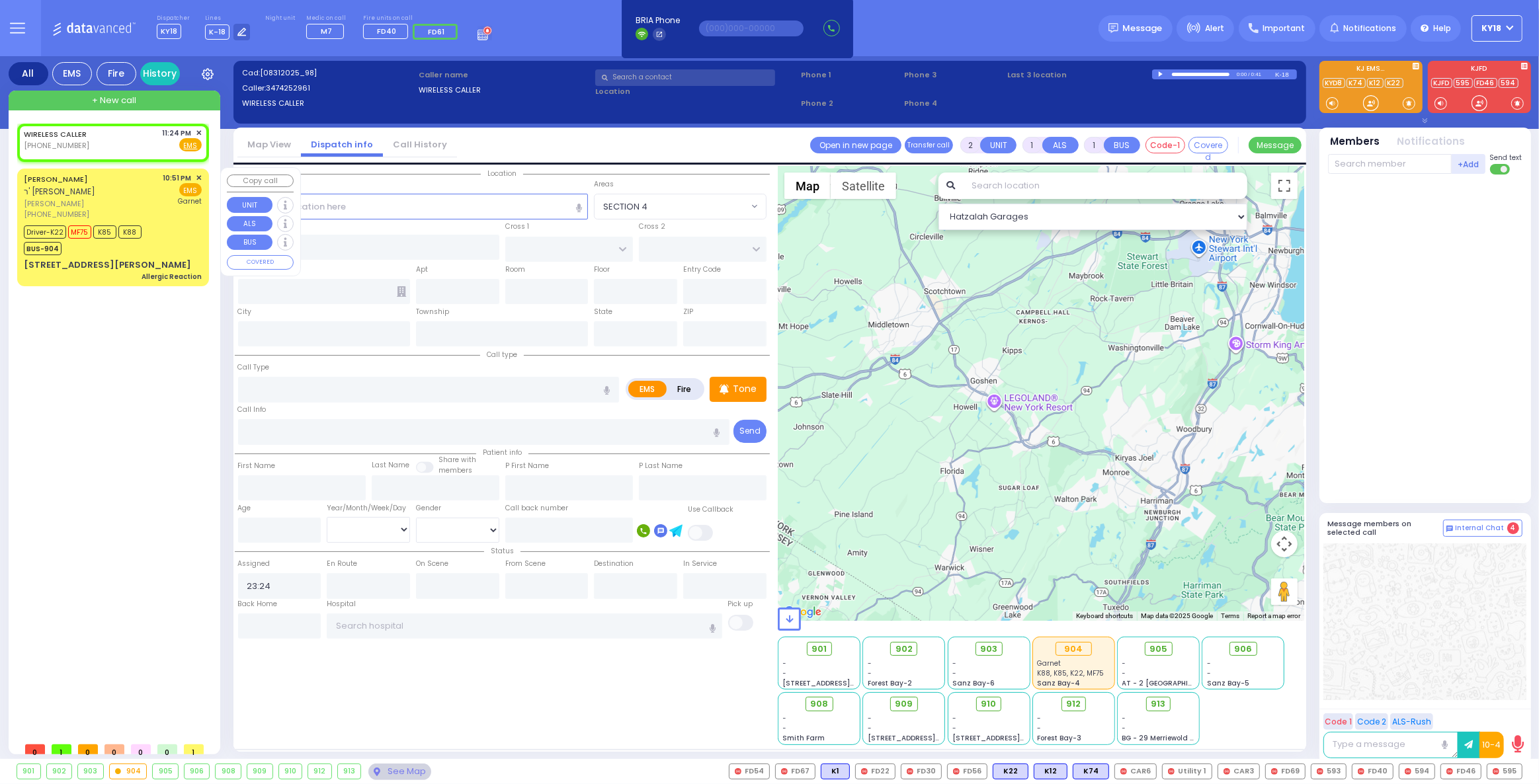
click at [127, 213] on div "[PHONE_NUMBER]" at bounding box center [91, 214] width 135 height 11
type input "6"
select select
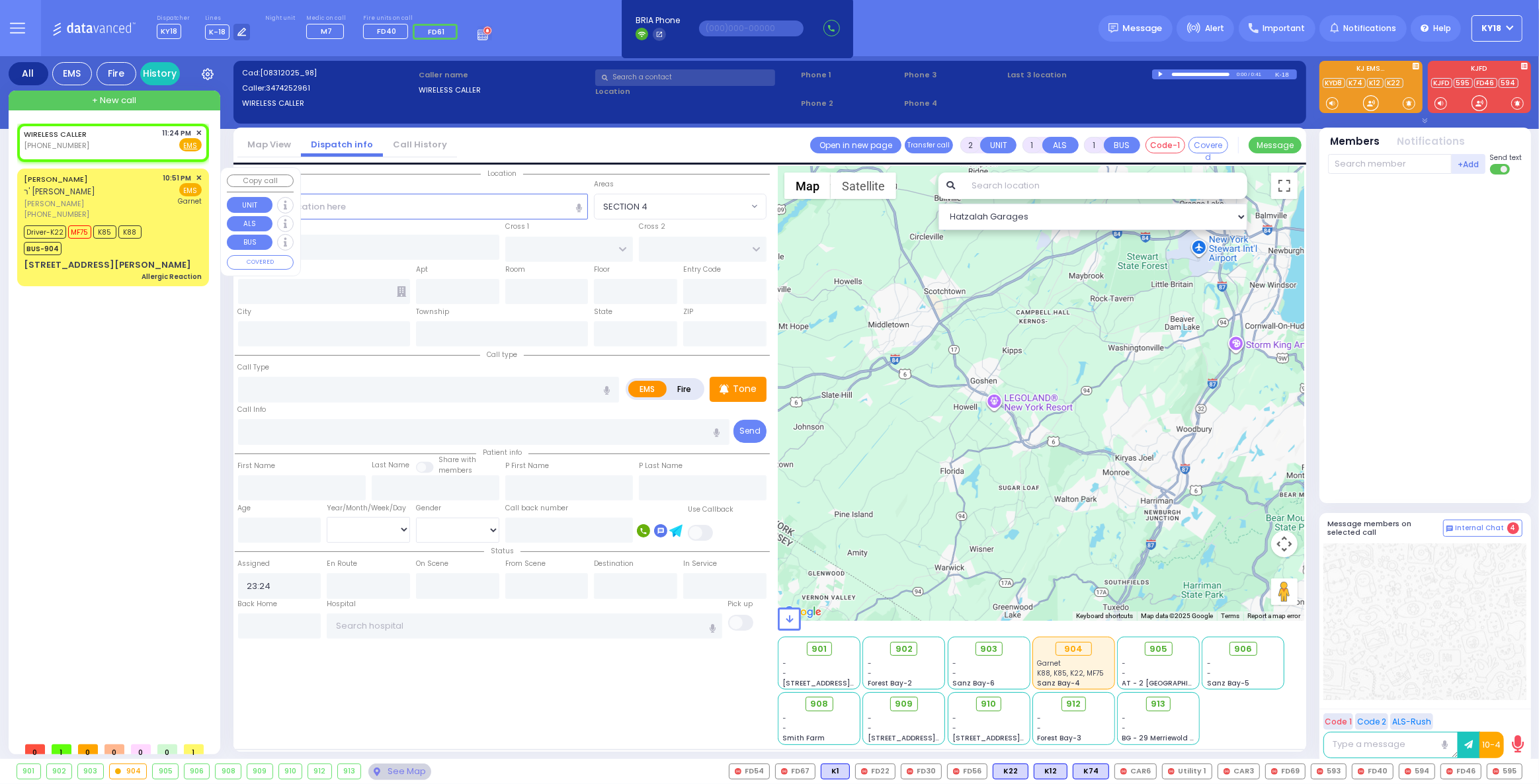
type input "Allergic Reaction"
radio input "true"
type input "BINYUMEN"
type input "[PERSON_NAME]"
type input "Asher"
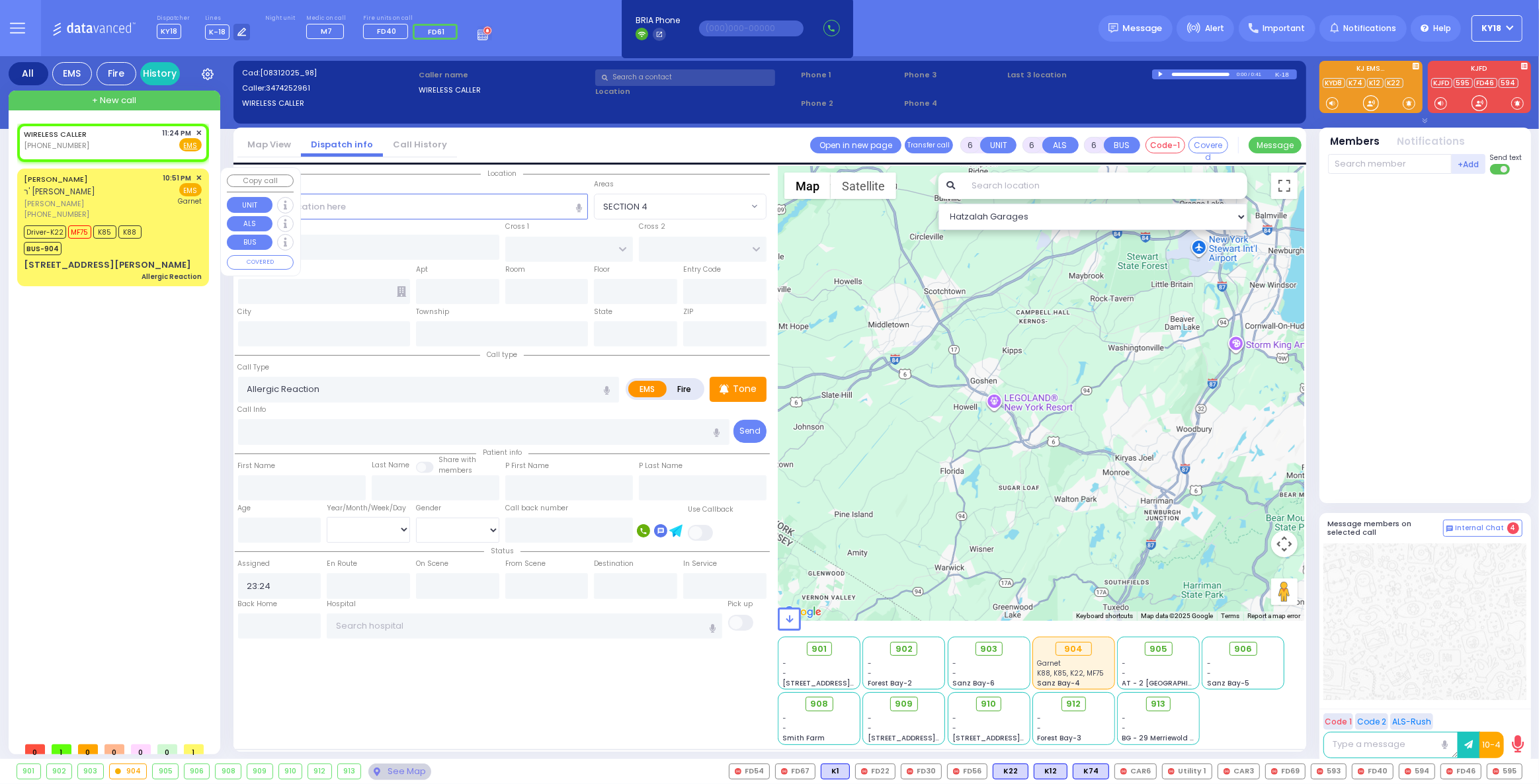
type input "Guutman"
type input "3"
select select "Month"
select select "[DEMOGRAPHIC_DATA]"
type input "22:51"
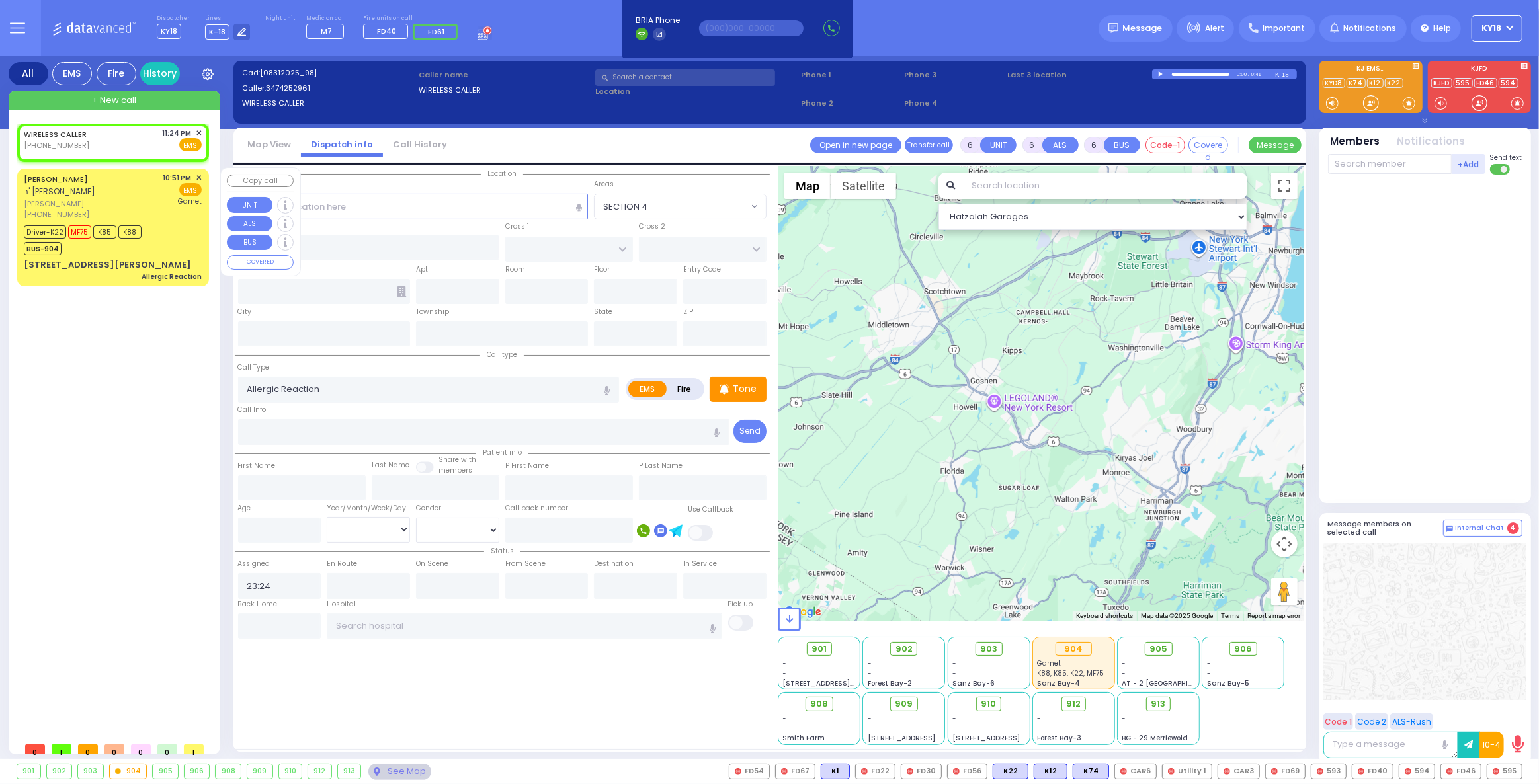
type input "22:52"
type input "22:53"
type input "23:12"
type input "23:28"
type input "[GEOGRAPHIC_DATA]"
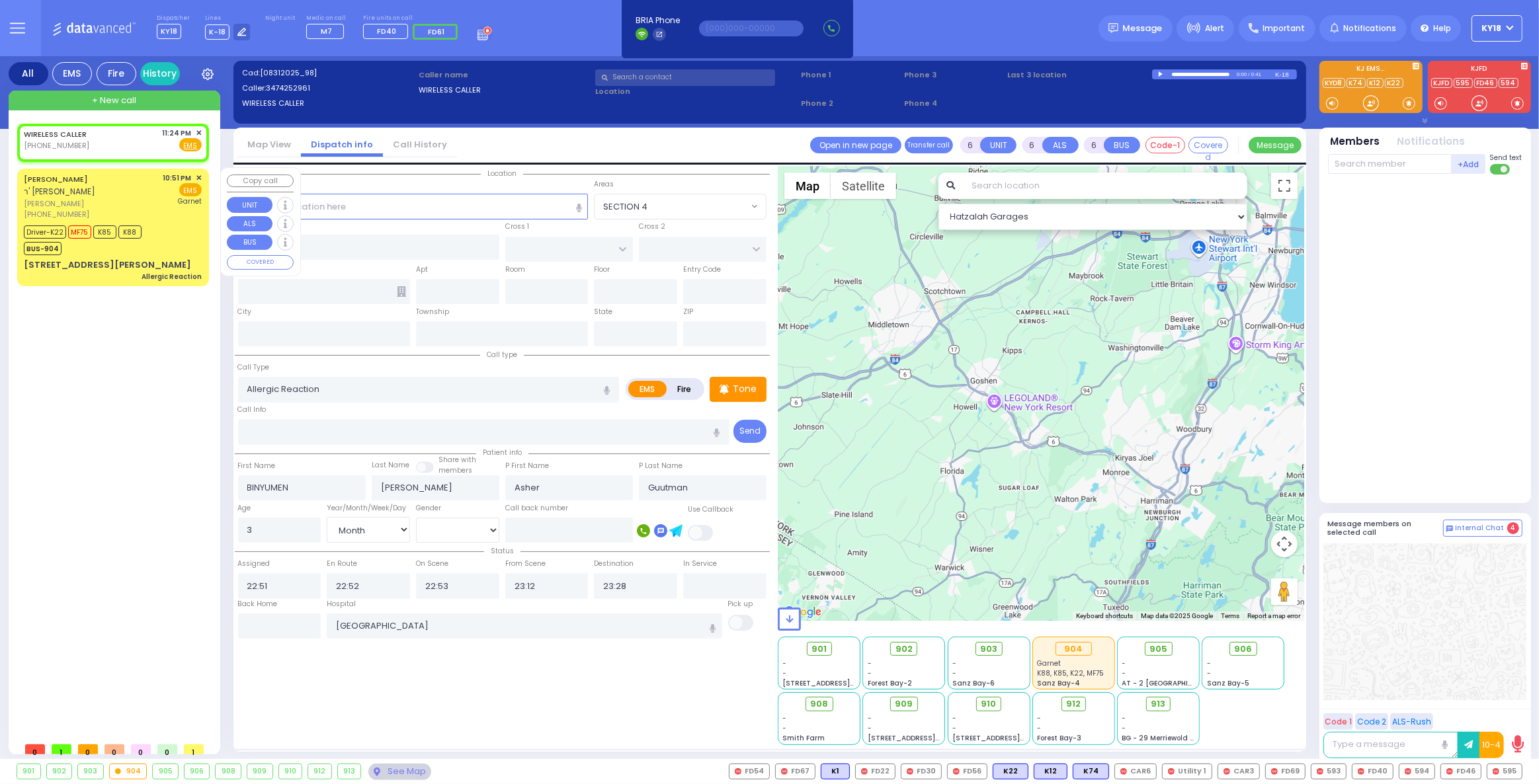
select select "Hatzalah Garages"
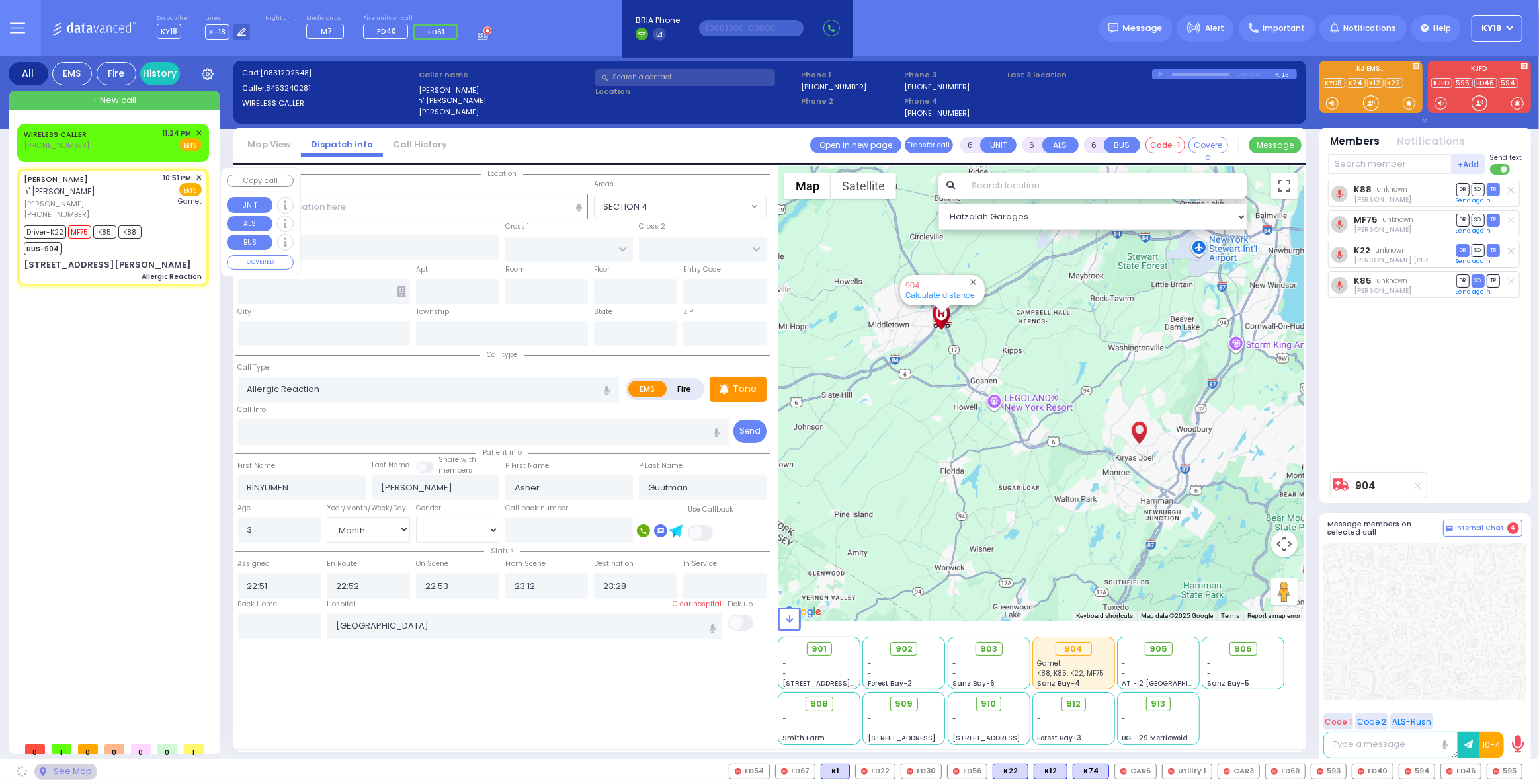
type input "GETZIL BERGER BLVD"
type input "KAHAN DR"
type input "15 [PERSON_NAME] BLVD"
type input "204"
type input "Monroe"
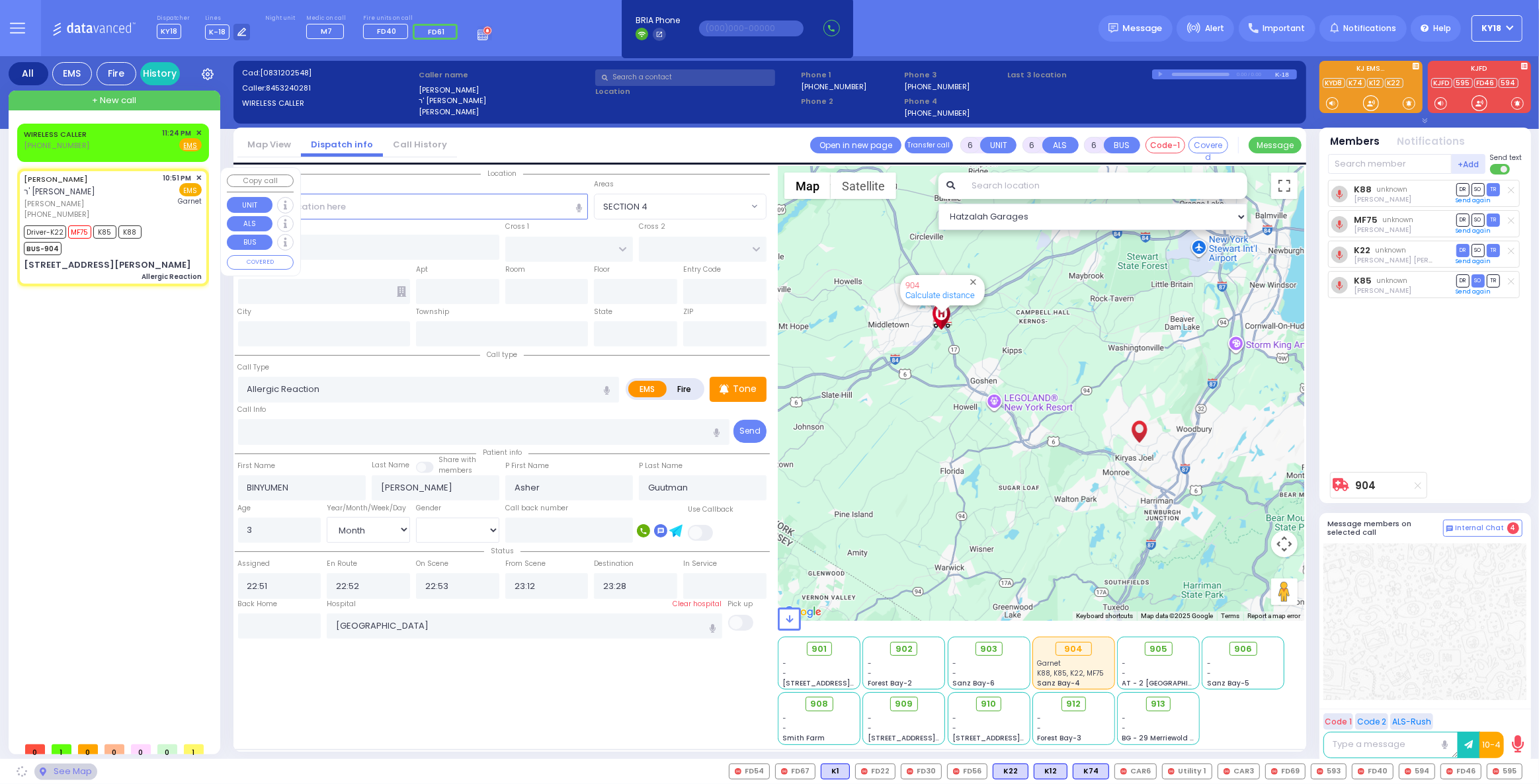
type input "[US_STATE]"
type input "10950"
select select "SECTION 4"
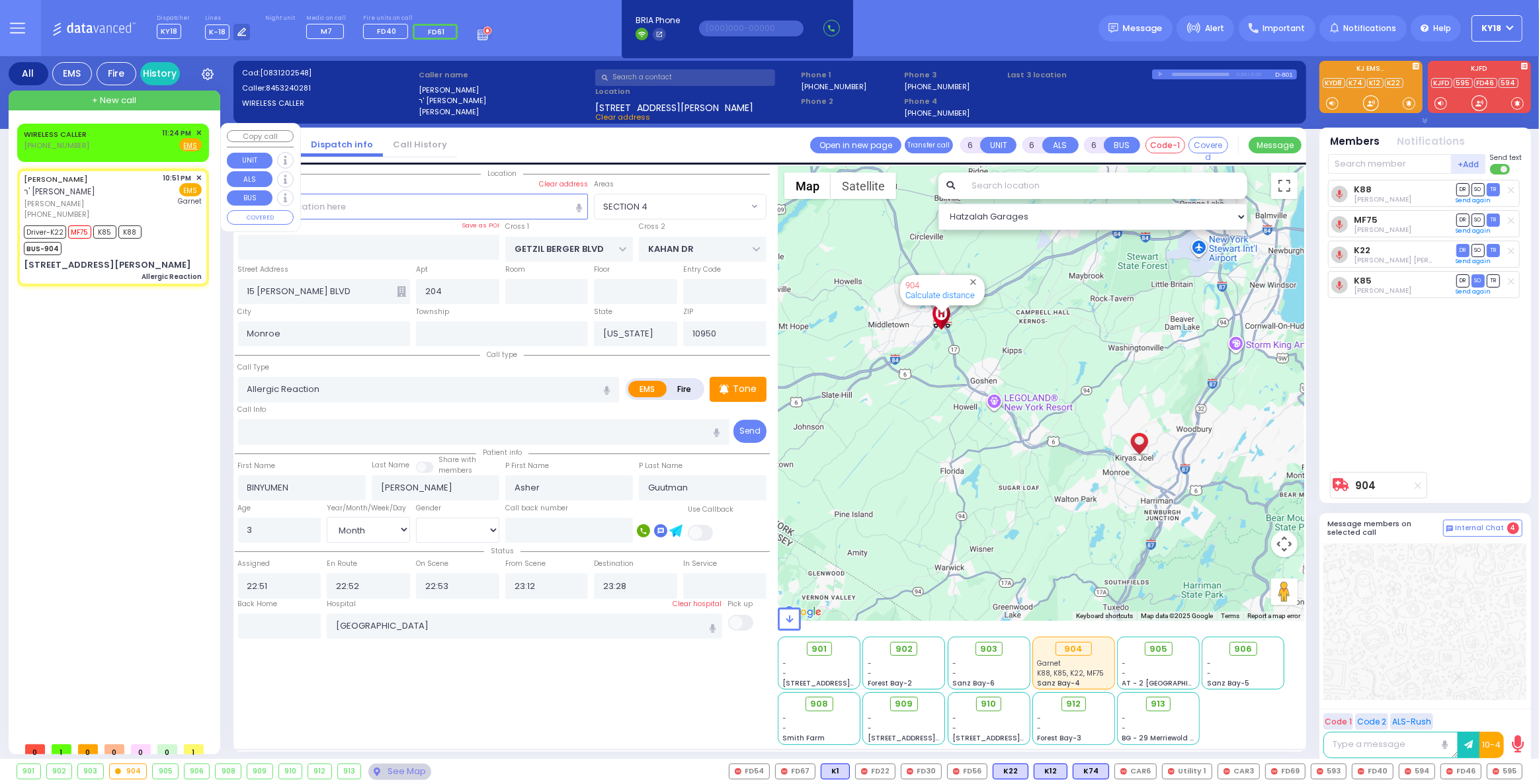
click at [104, 144] on div "WIRELESS CALLER [PHONE_NUMBER] 11:24 PM ✕ Fire EMS" at bounding box center [113, 140] width 178 height 24
type input "2"
type input "1"
select select
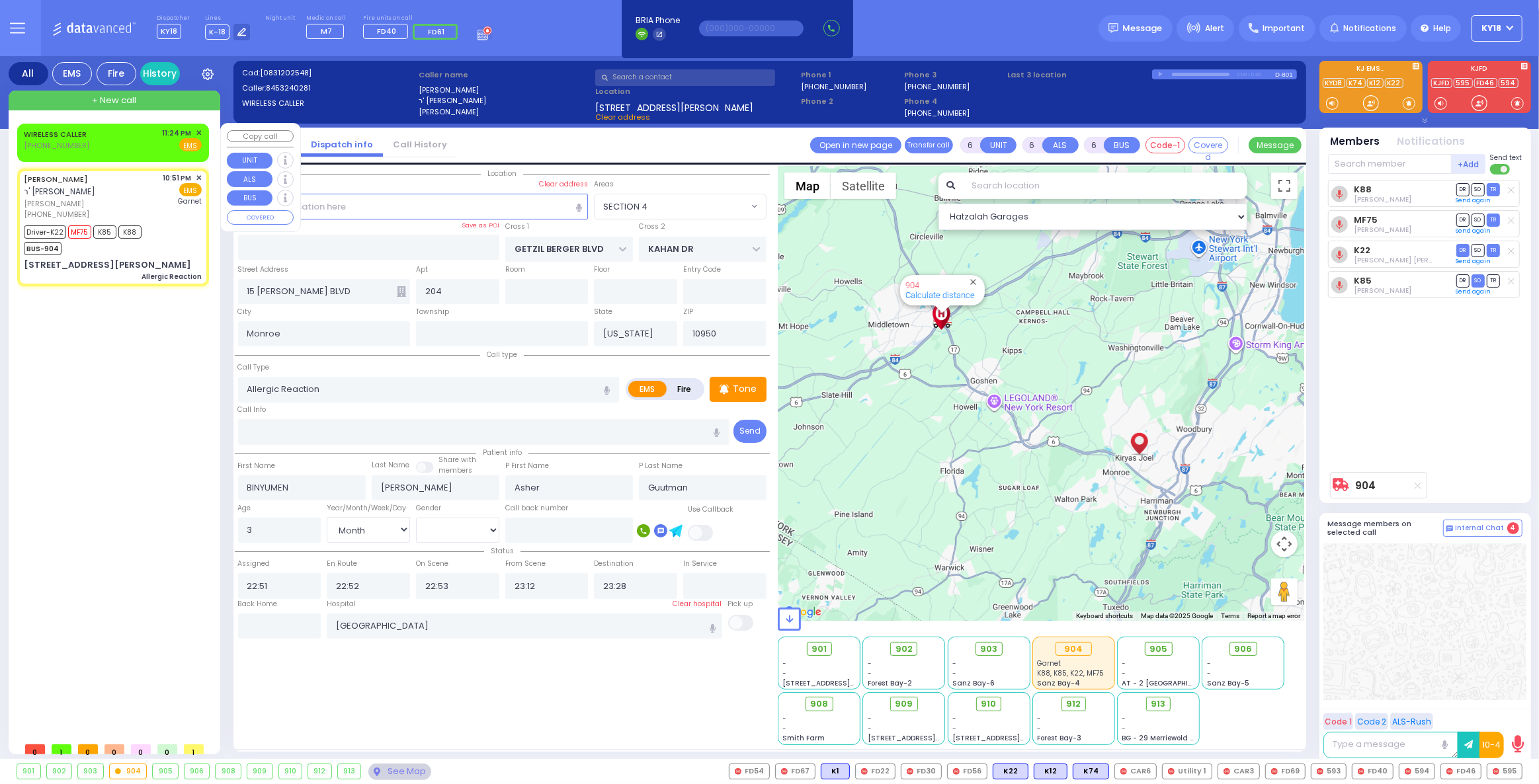
radio input "true"
select select
type input "23:24"
select select "Hatzalah Garages"
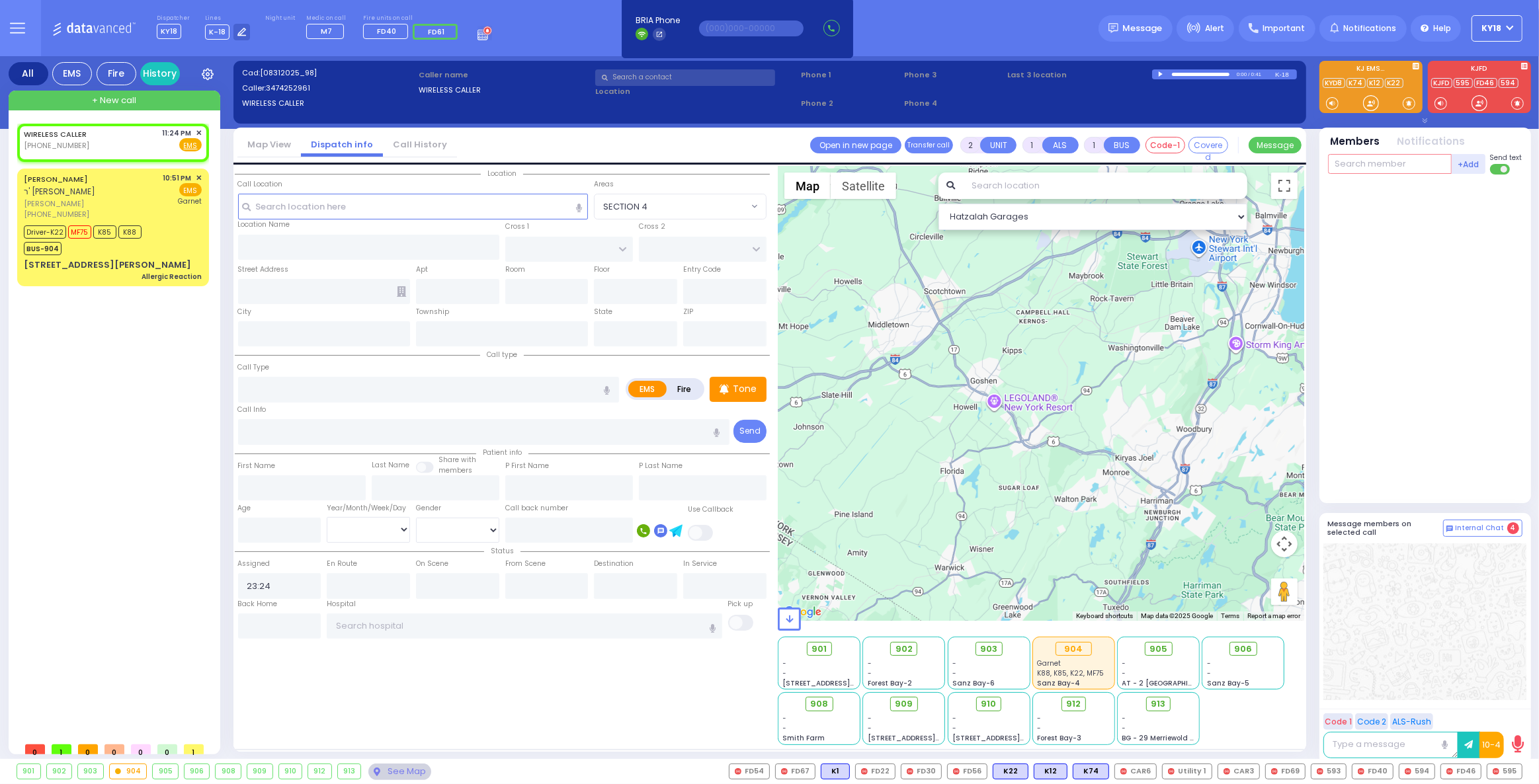
click at [1342, 169] on input "text" at bounding box center [1389, 163] width 124 height 20
type input "100"
click at [1389, 201] on div "KY100 [PERSON_NAME]" at bounding box center [1426, 191] width 188 height 23
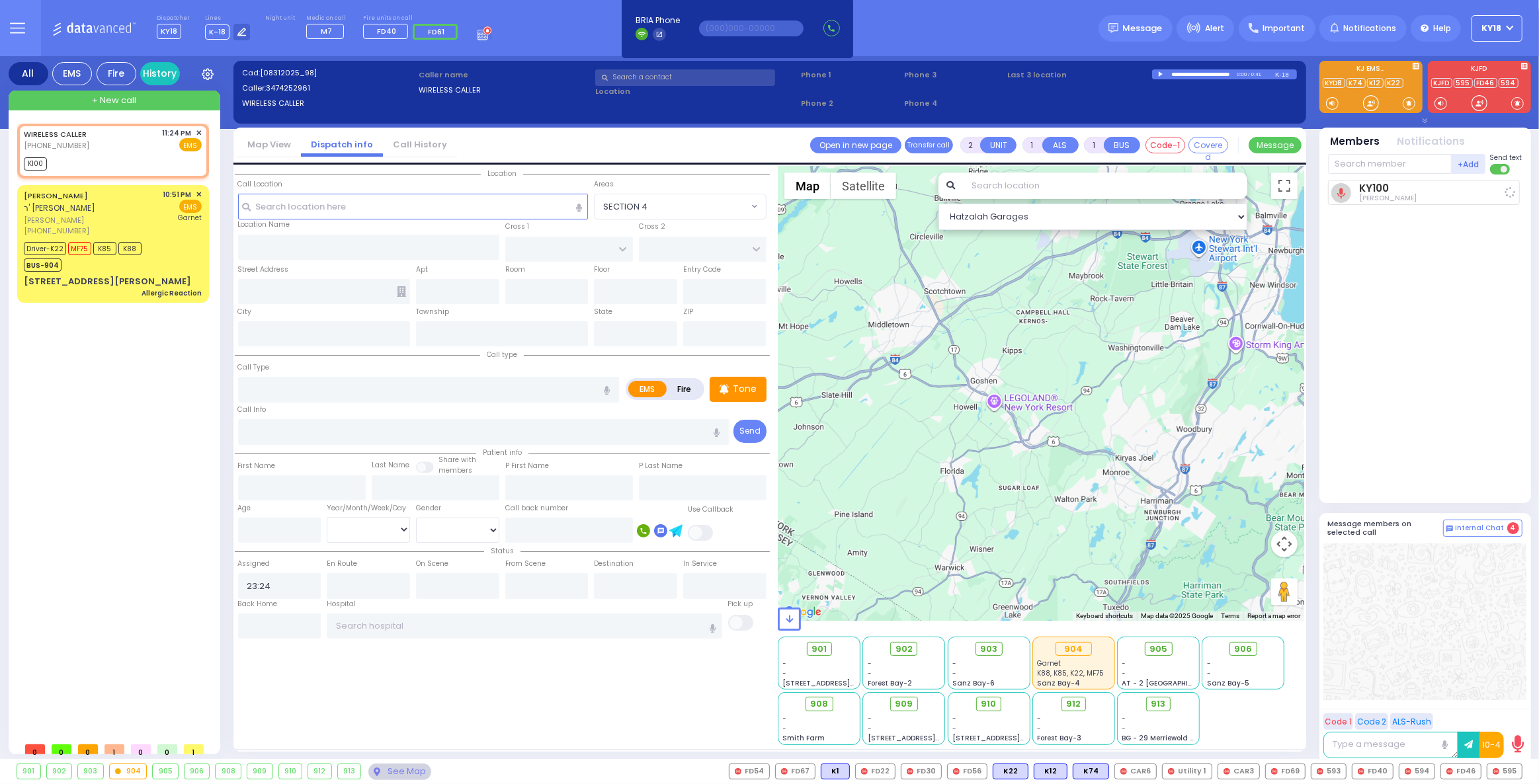
select select
radio input "true"
select select
type input "23:30"
select select "Hatzalah Garages"
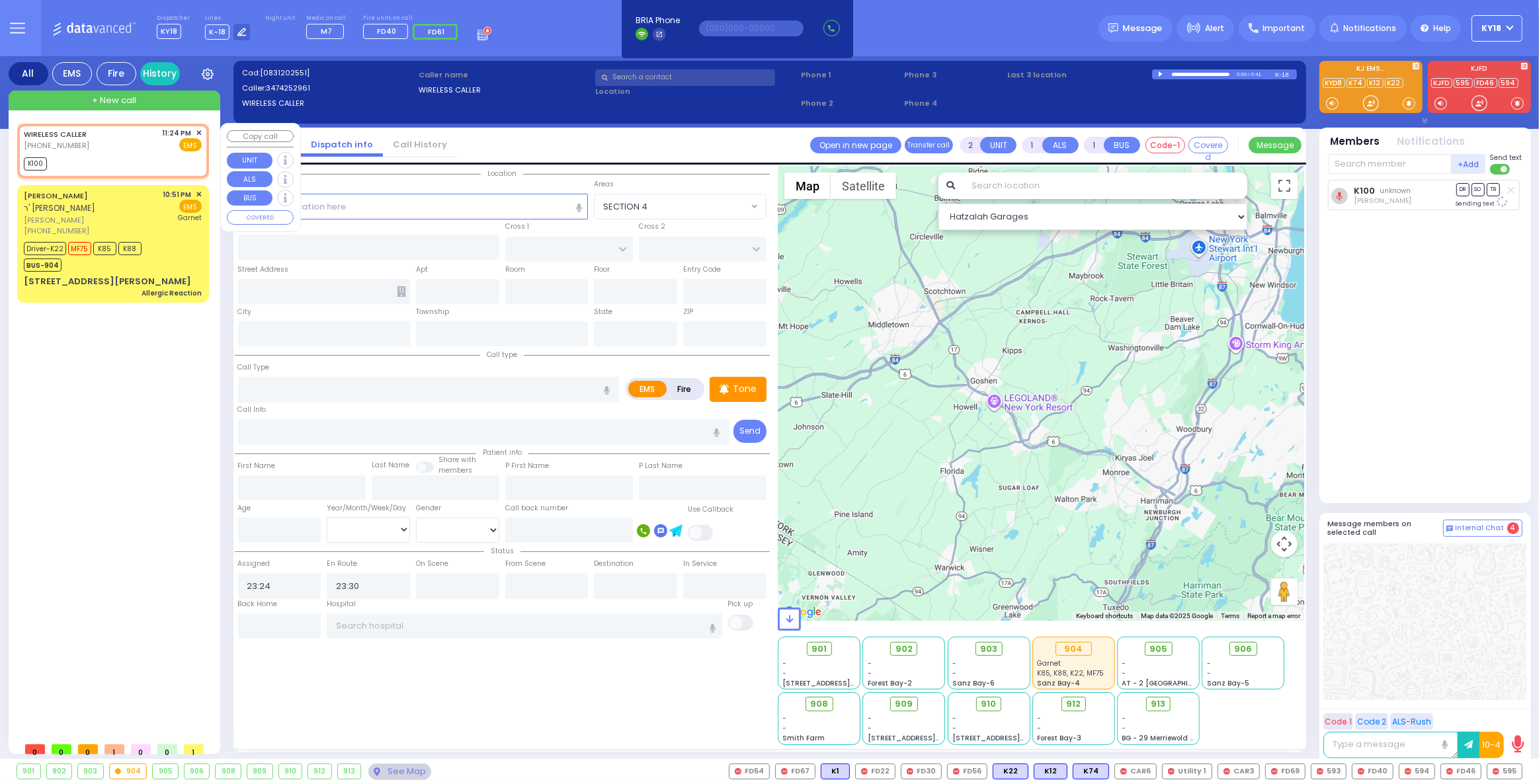
click at [198, 131] on span "✕" at bounding box center [198, 133] width 6 height 11
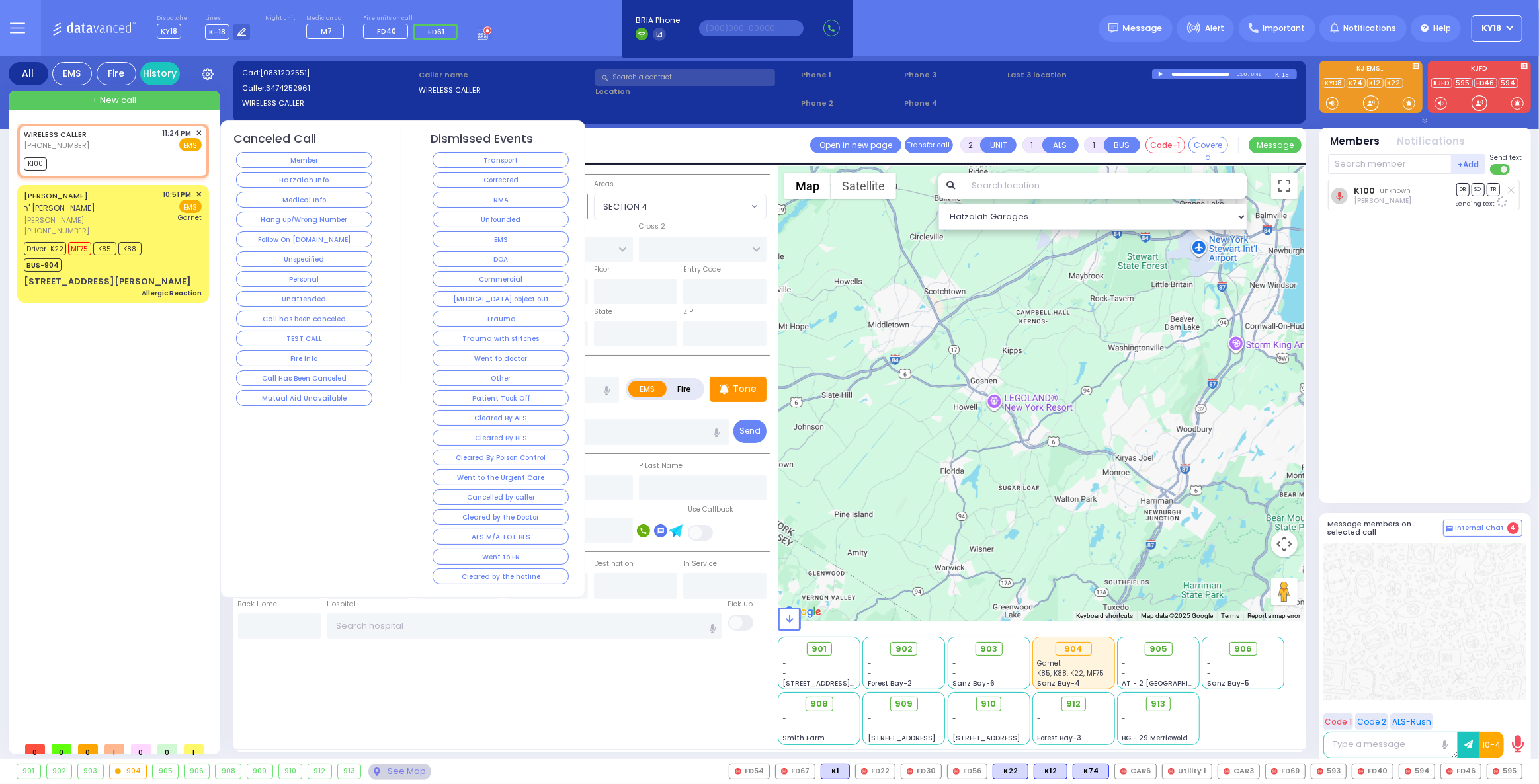
click at [464, 176] on button "Corrected" at bounding box center [500, 180] width 136 height 16
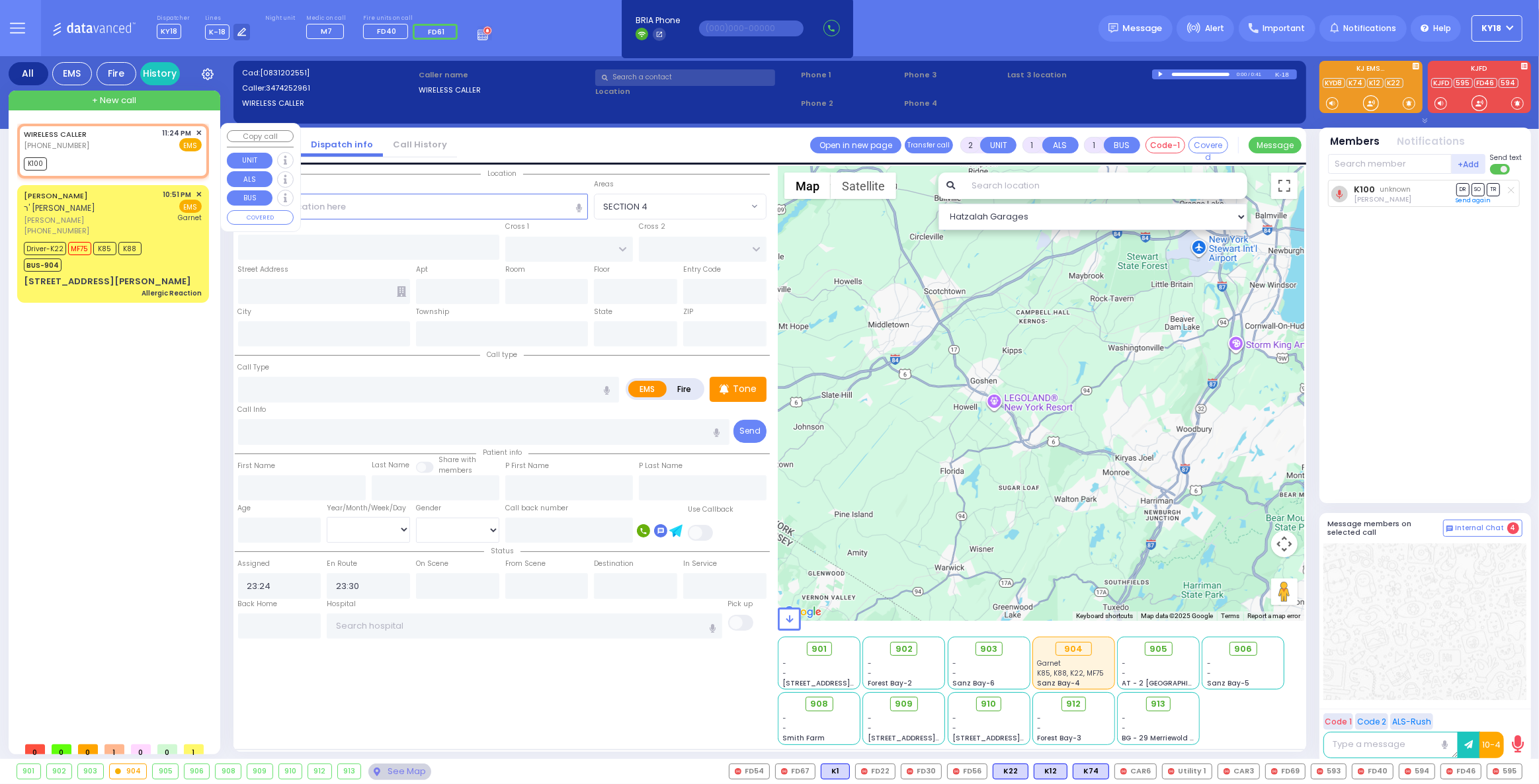
click at [84, 144] on div "[PHONE_NUMBER]" at bounding box center [58, 145] width 67 height 11
select select
radio input "true"
select select
select select "Hatzalah Garages"
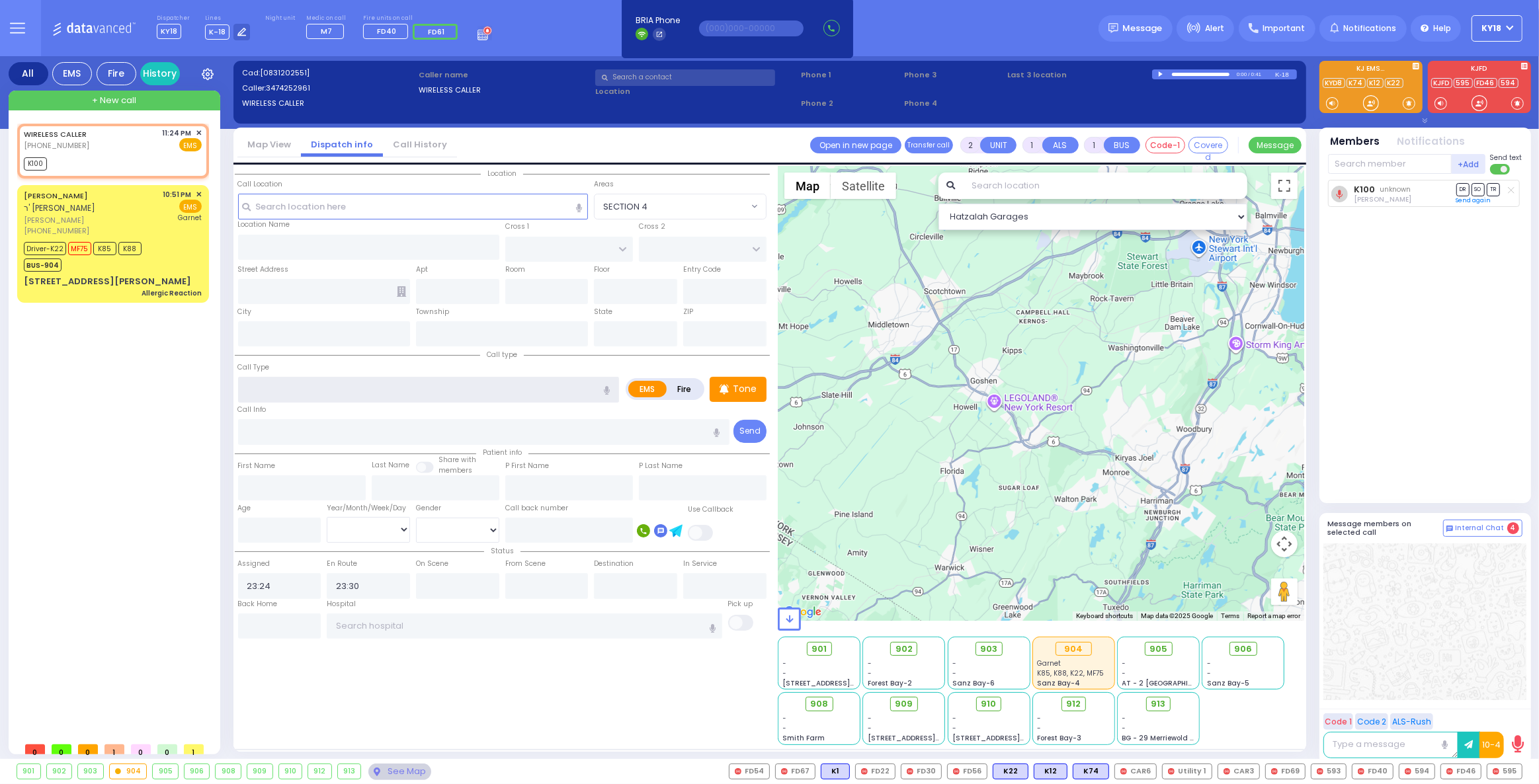
click at [312, 380] on input "text" at bounding box center [429, 389] width 382 height 25
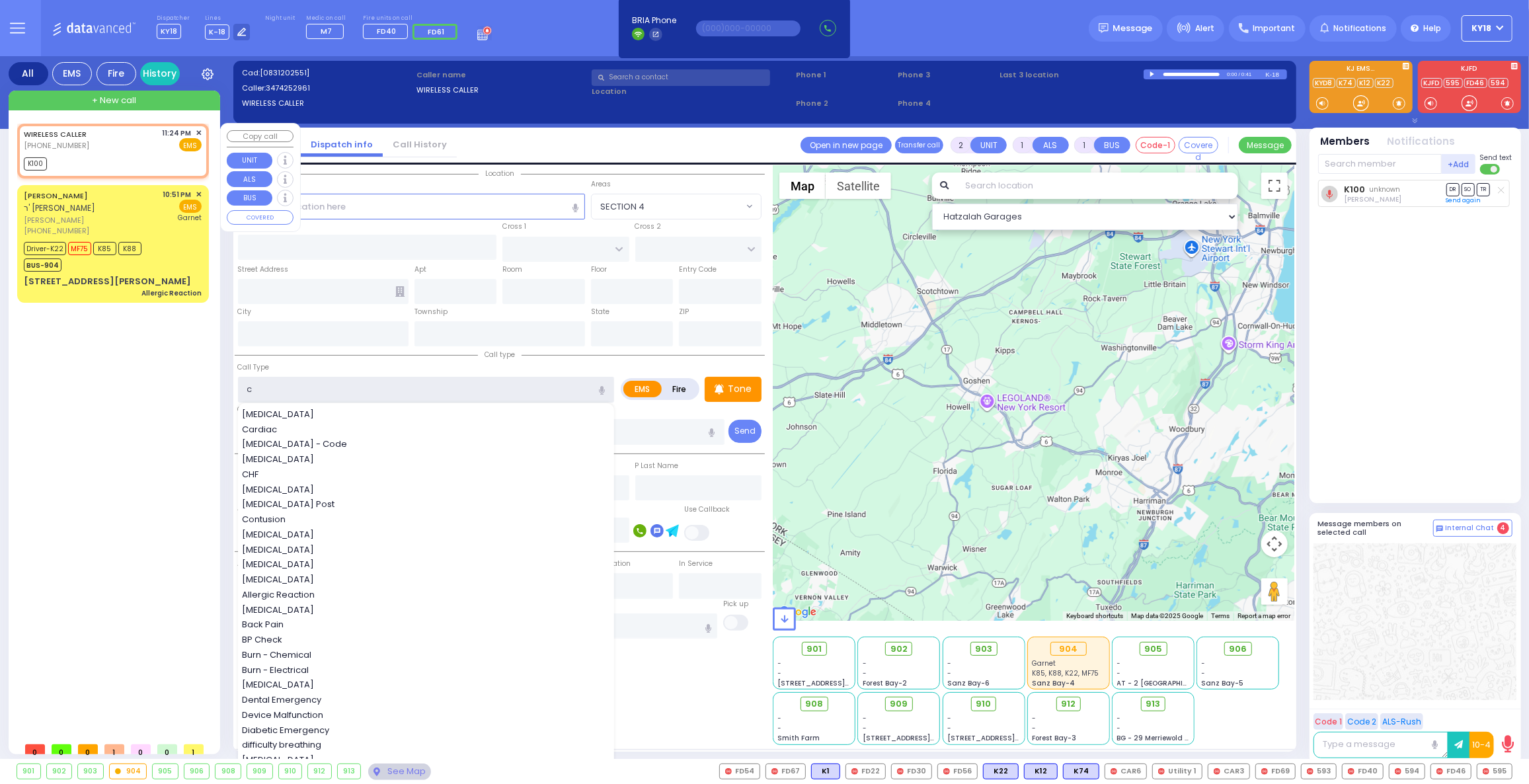
type input "c"
click at [142, 165] on div "K100" at bounding box center [113, 162] width 178 height 17
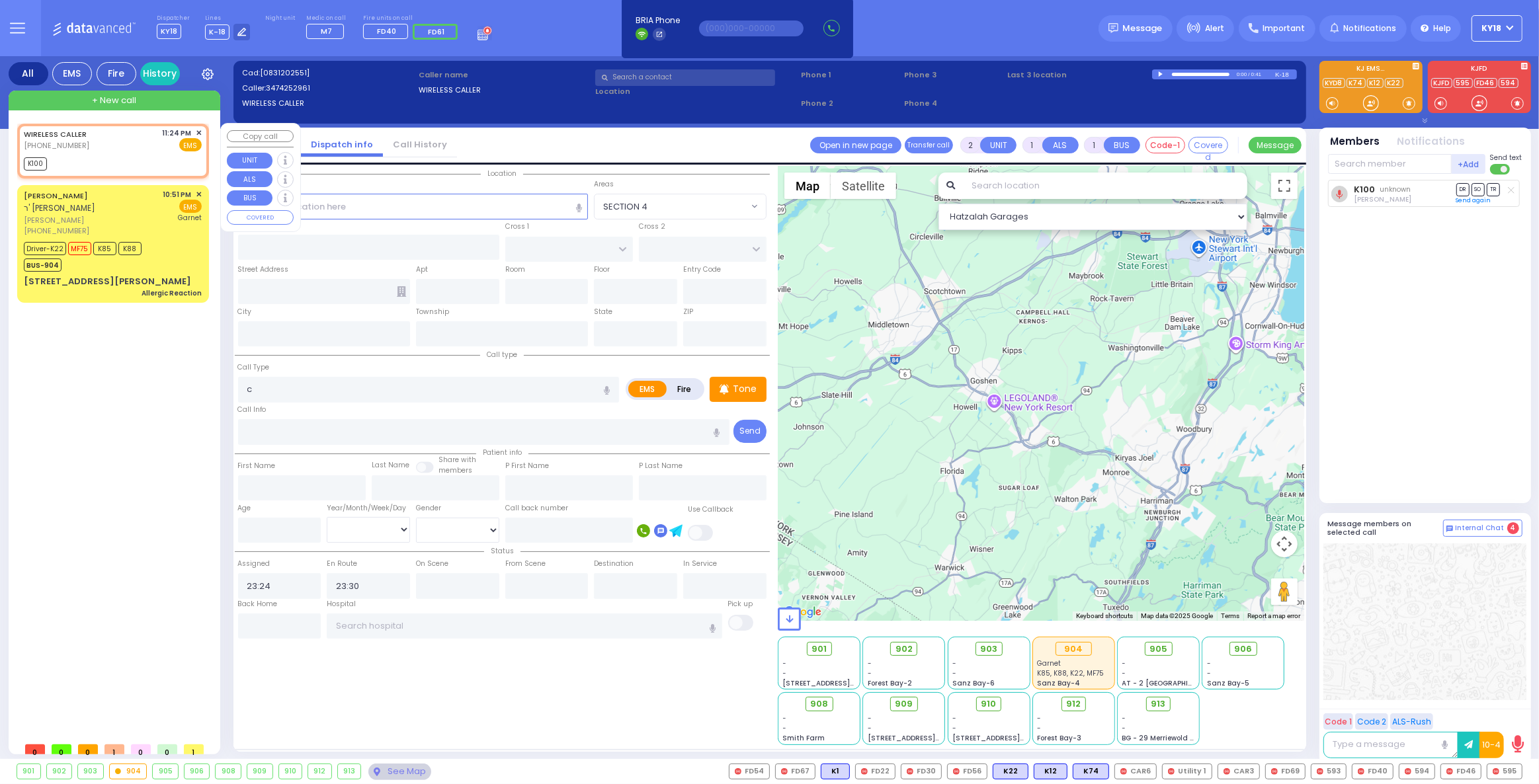
select select
radio input "true"
select select
select select "Hatzalah Garages"
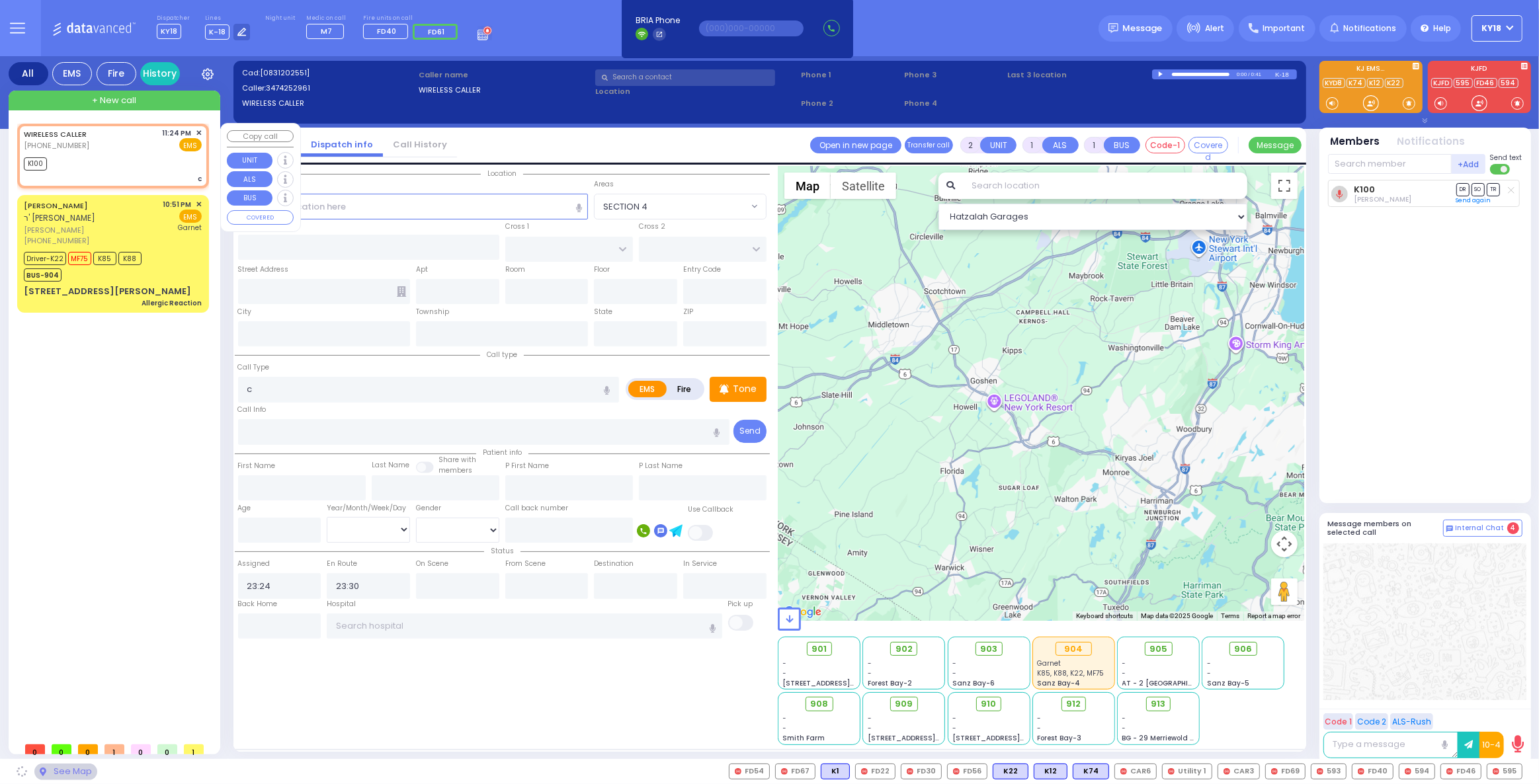
click at [199, 132] on span "✕" at bounding box center [198, 133] width 6 height 11
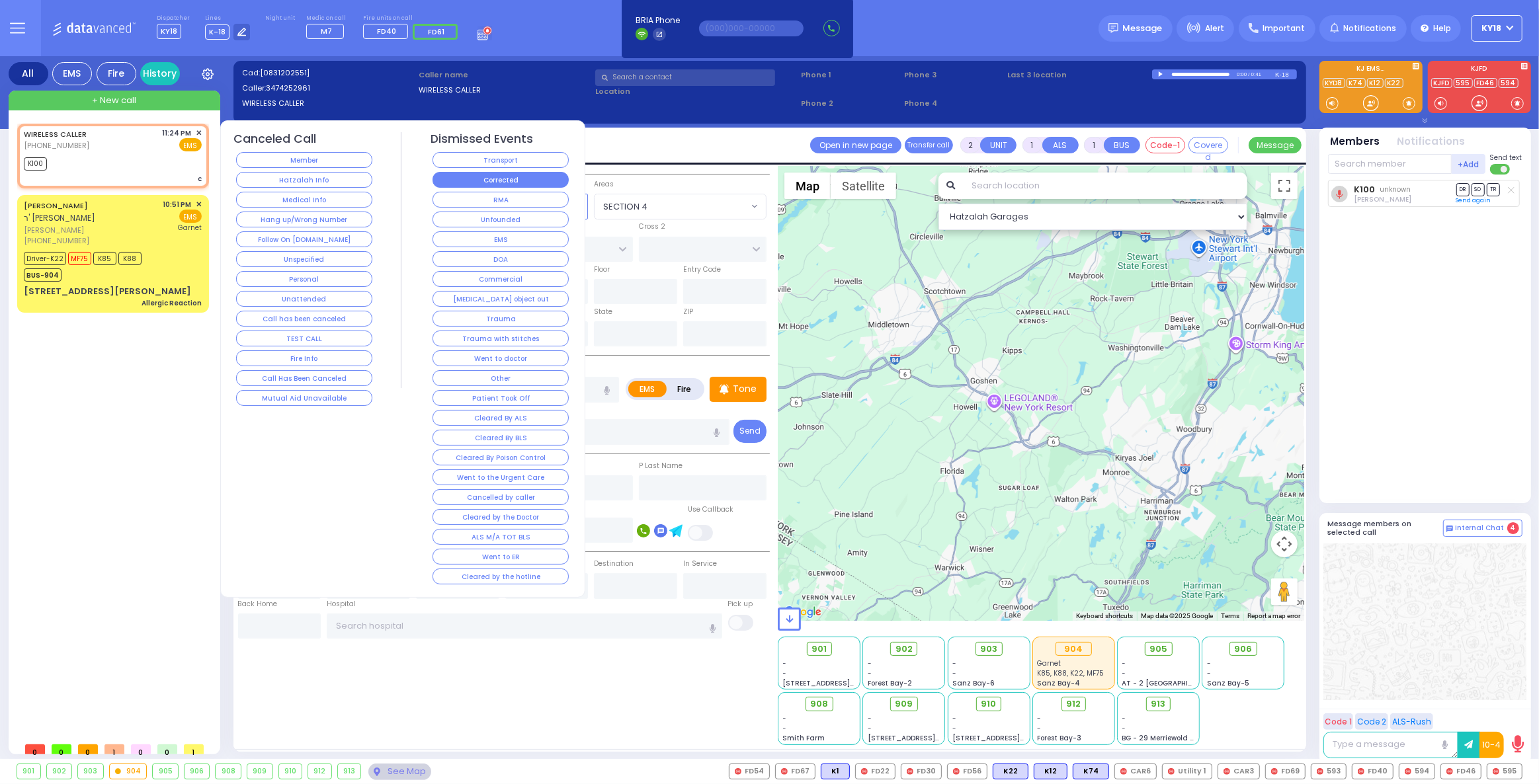
click at [469, 185] on button "Corrected" at bounding box center [500, 180] width 136 height 16
